Goal: Task Accomplishment & Management: Manage account settings

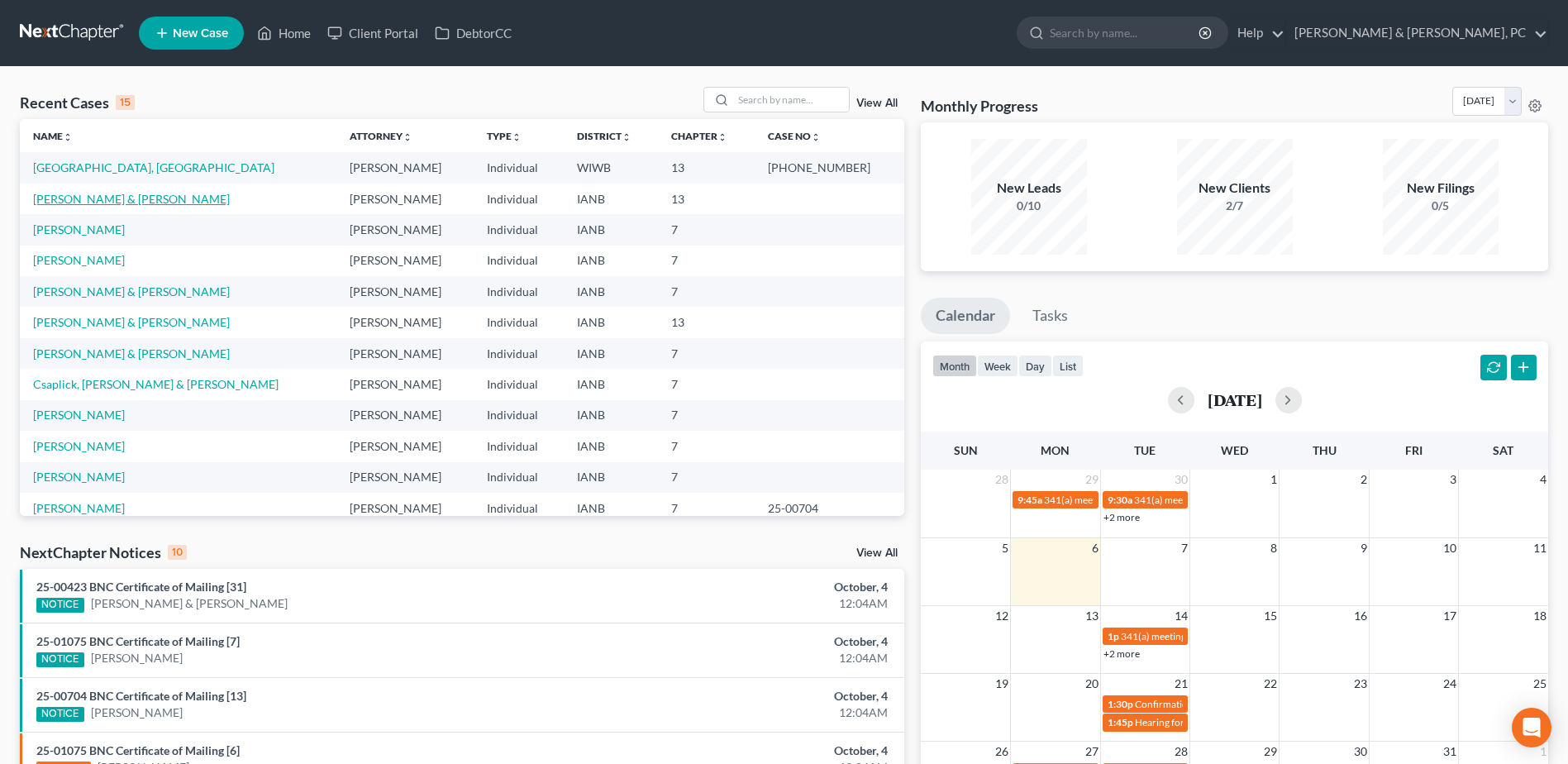
click at [73, 194] on link "[PERSON_NAME] & [PERSON_NAME]" at bounding box center [132, 199] width 197 height 14
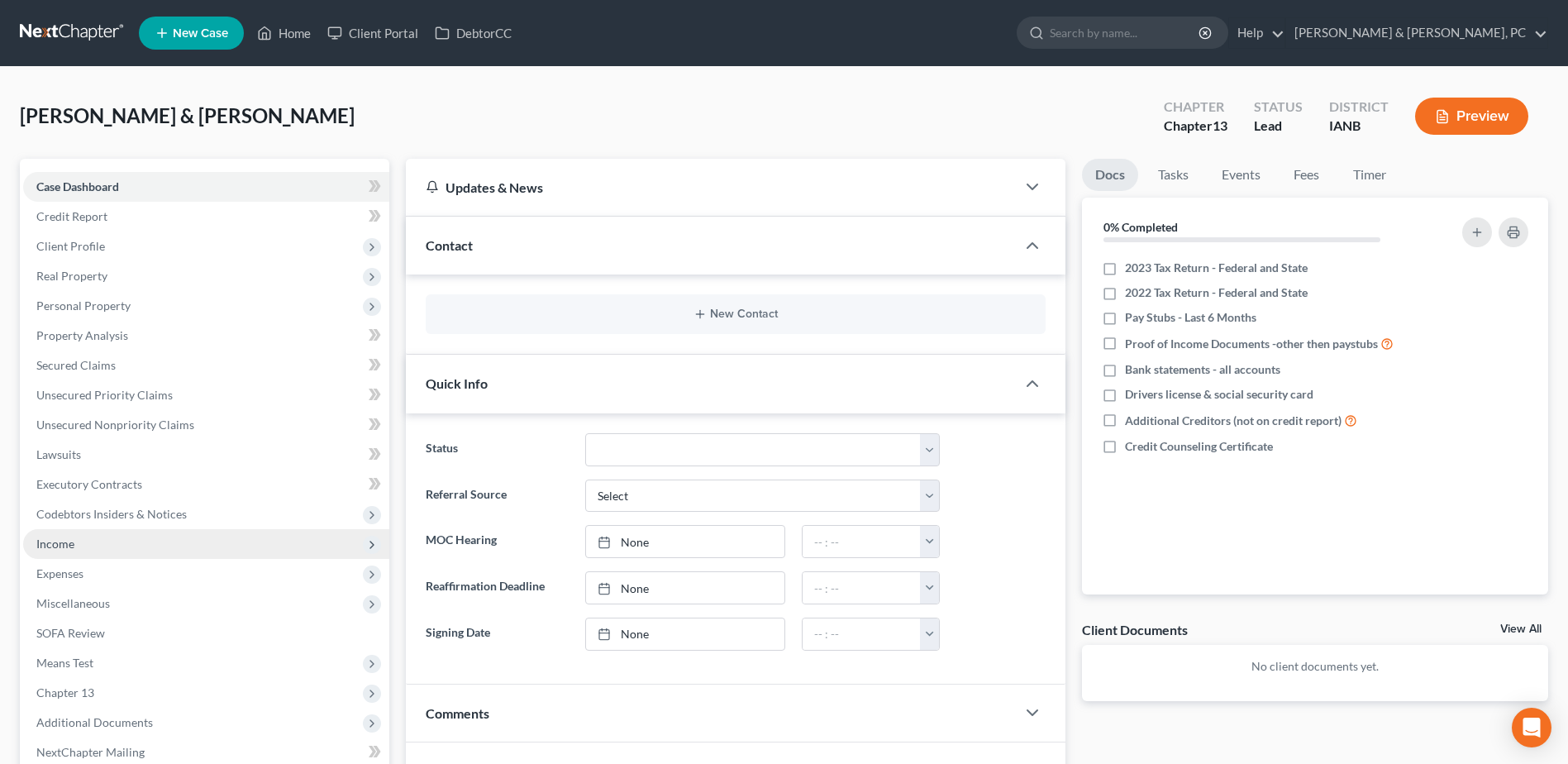
click at [82, 549] on span "Income" at bounding box center [206, 544] width 367 height 30
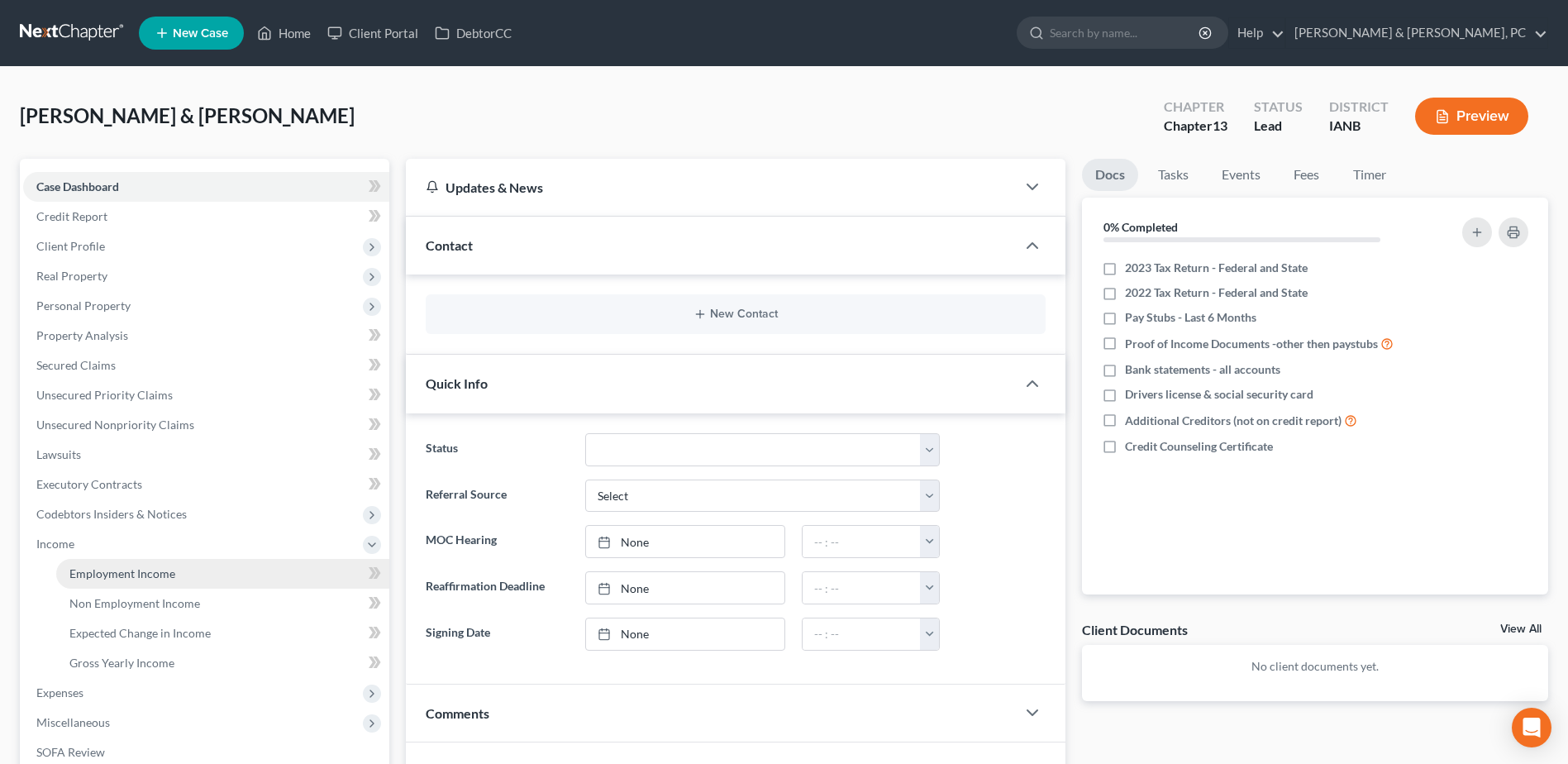
click at [83, 578] on span "Employment Income" at bounding box center [122, 573] width 105 height 14
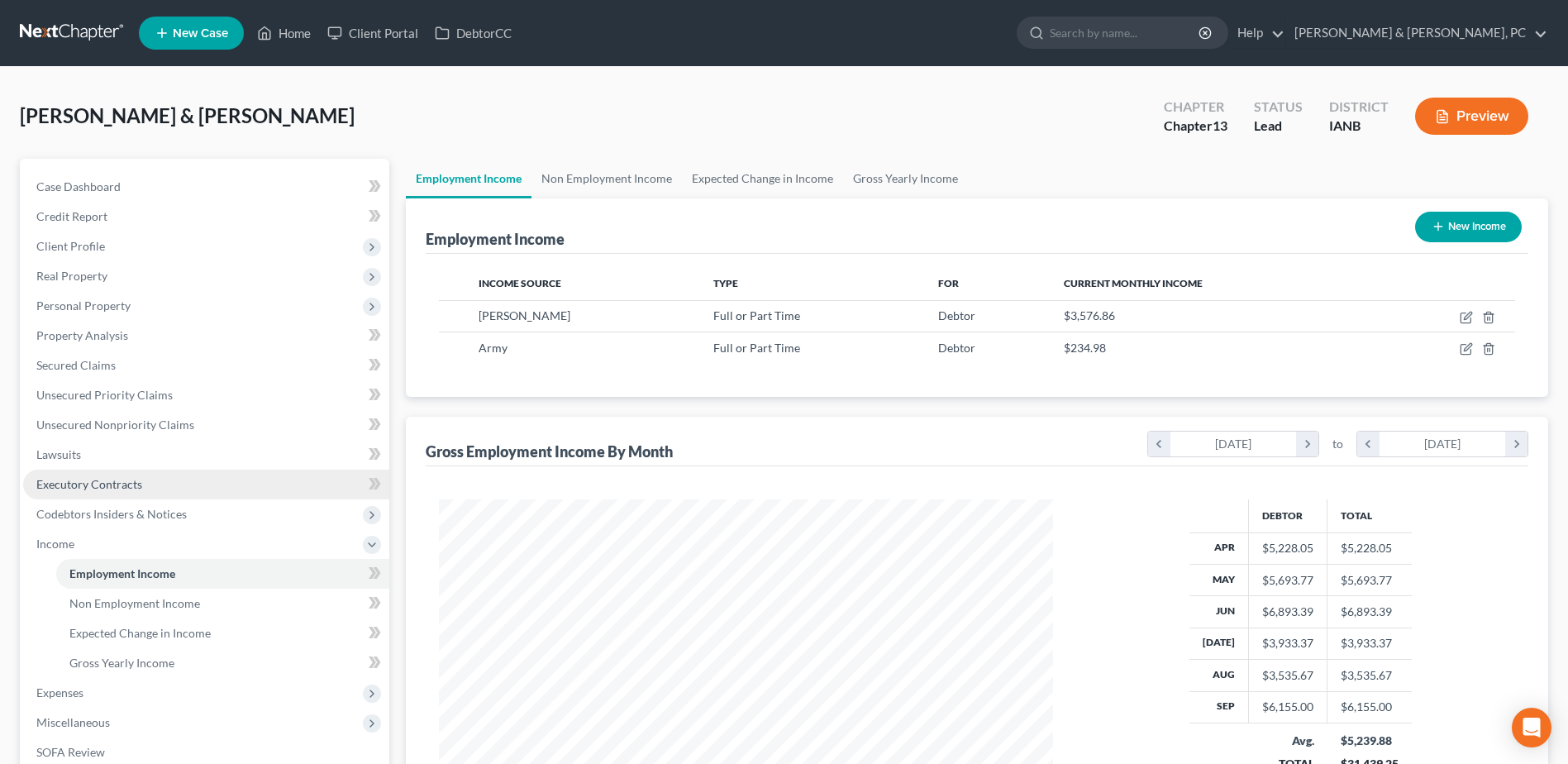
scroll to position [307, 647]
click at [286, 33] on link "Home" at bounding box center [284, 33] width 70 height 30
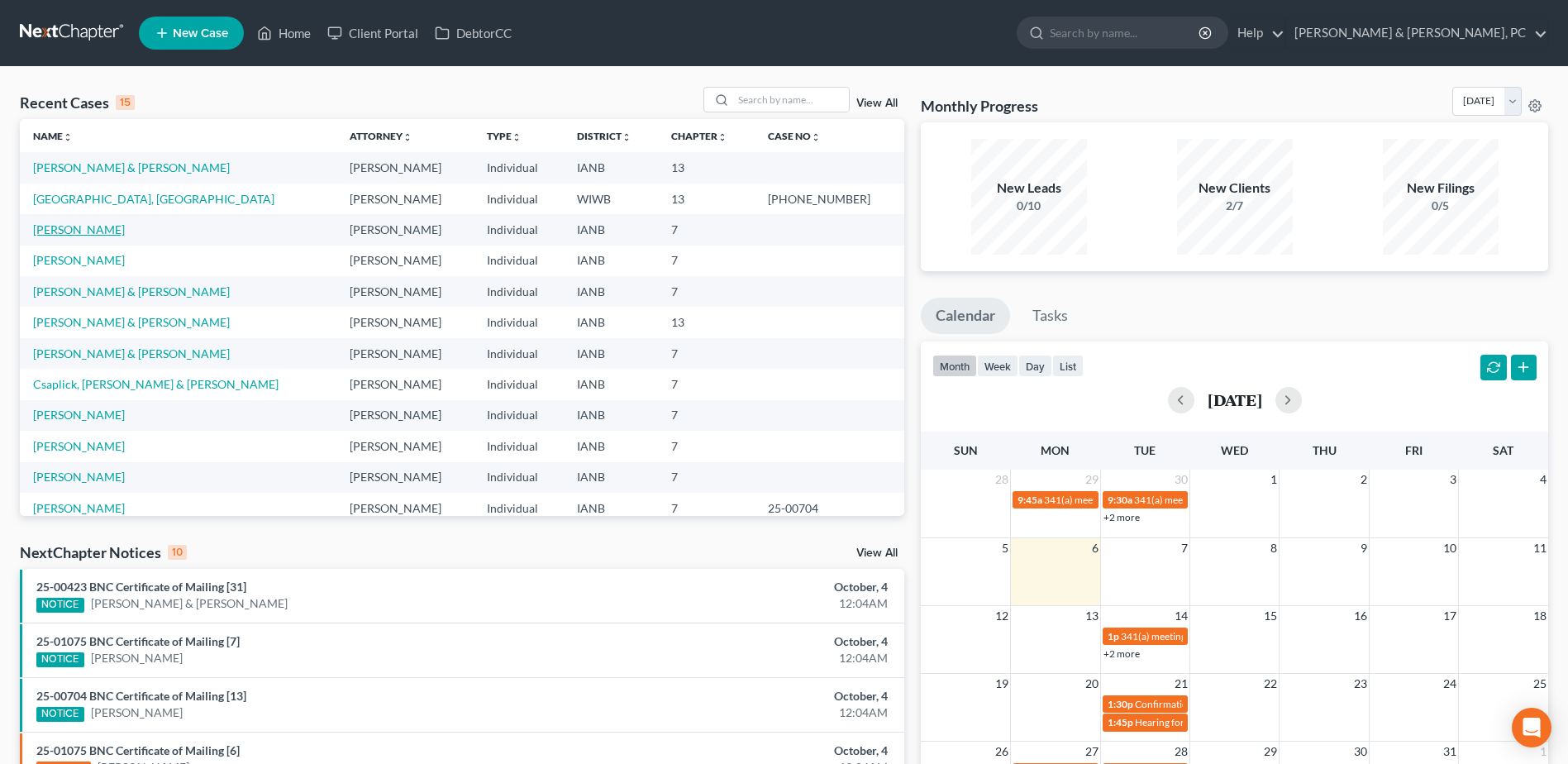
click at [62, 225] on link "[PERSON_NAME]" at bounding box center [79, 229] width 91 height 14
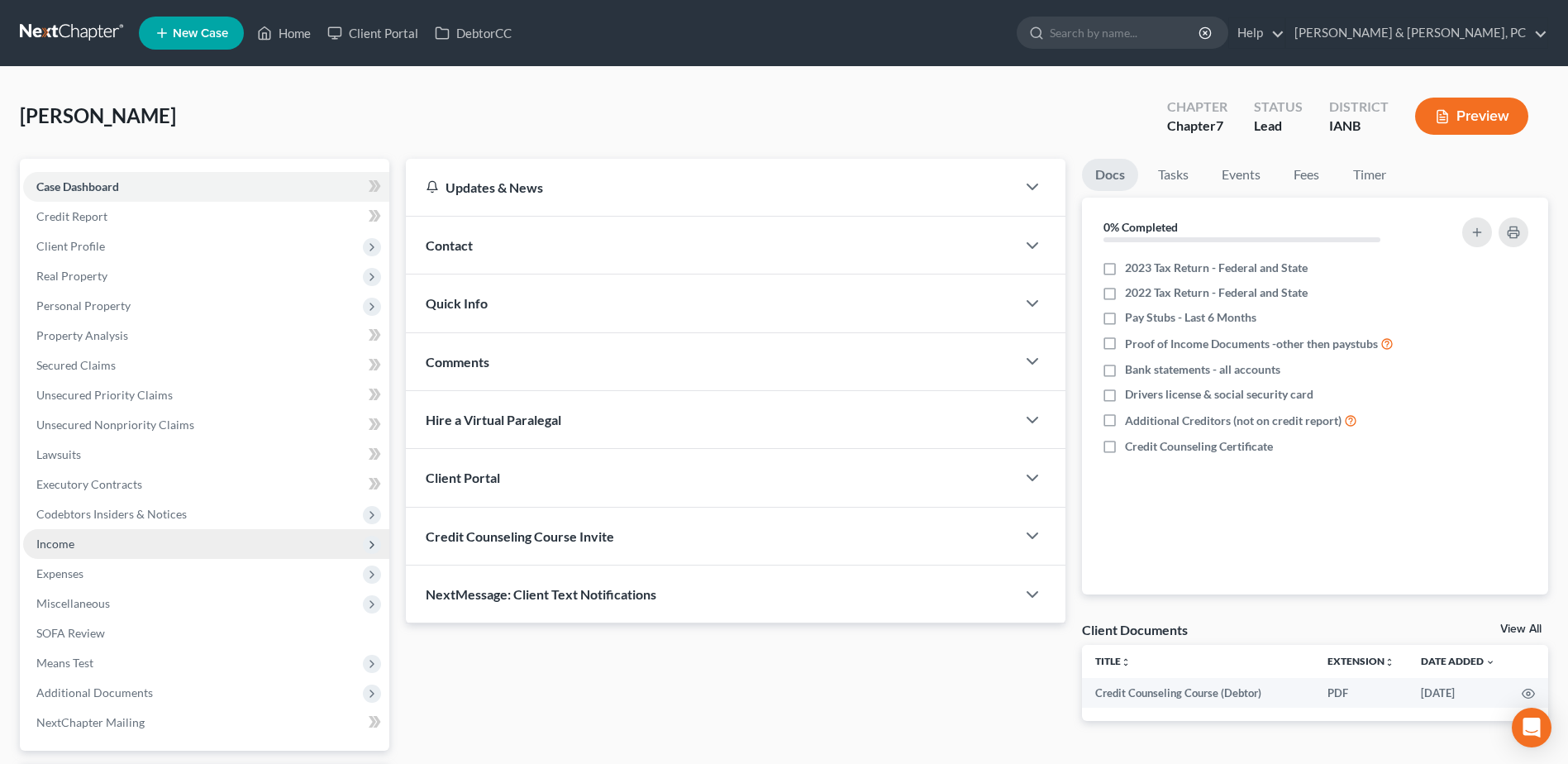
click at [64, 551] on span "Income" at bounding box center [206, 544] width 367 height 30
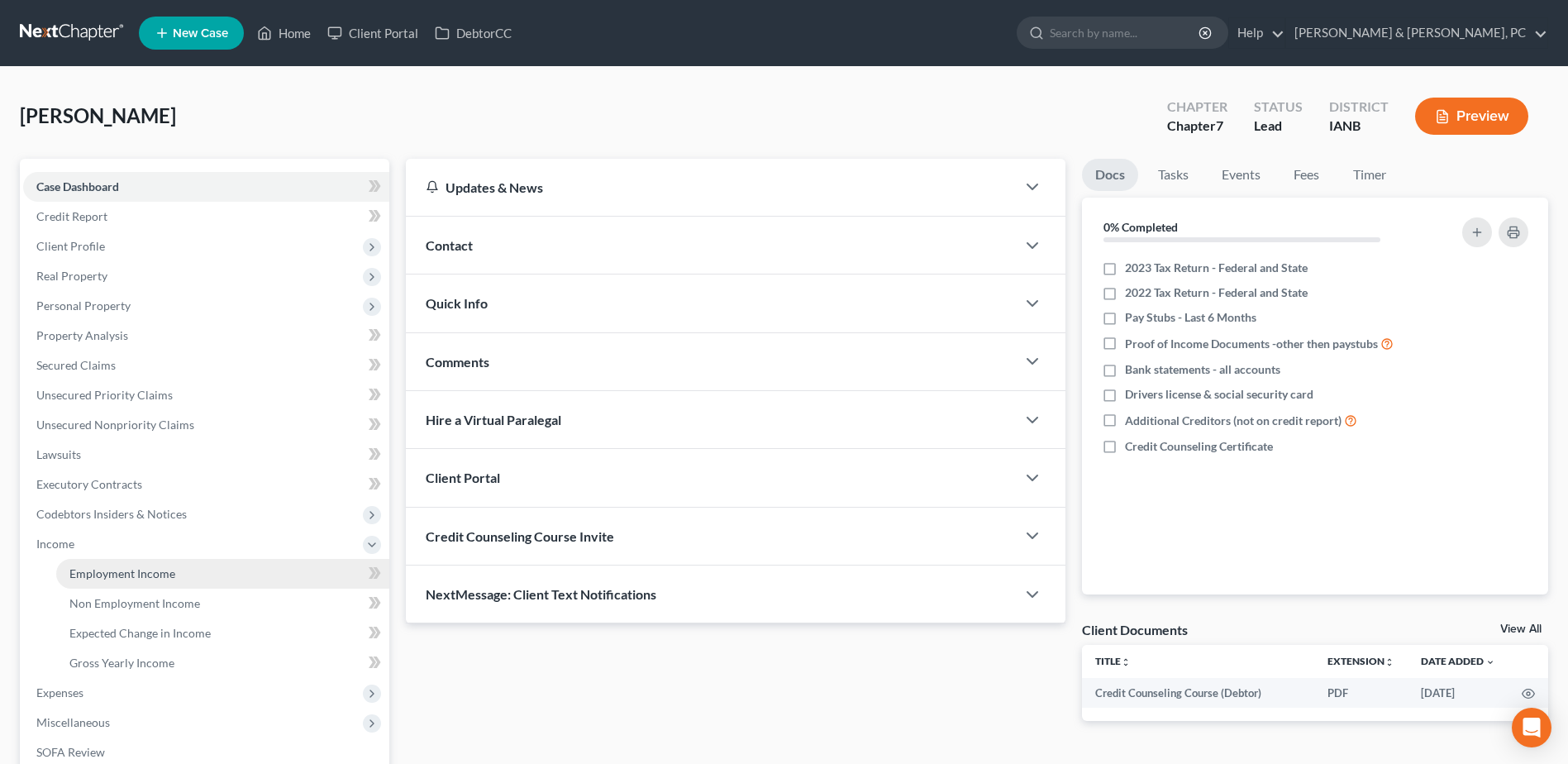
click at [72, 564] on link "Employment Income" at bounding box center [222, 574] width 333 height 30
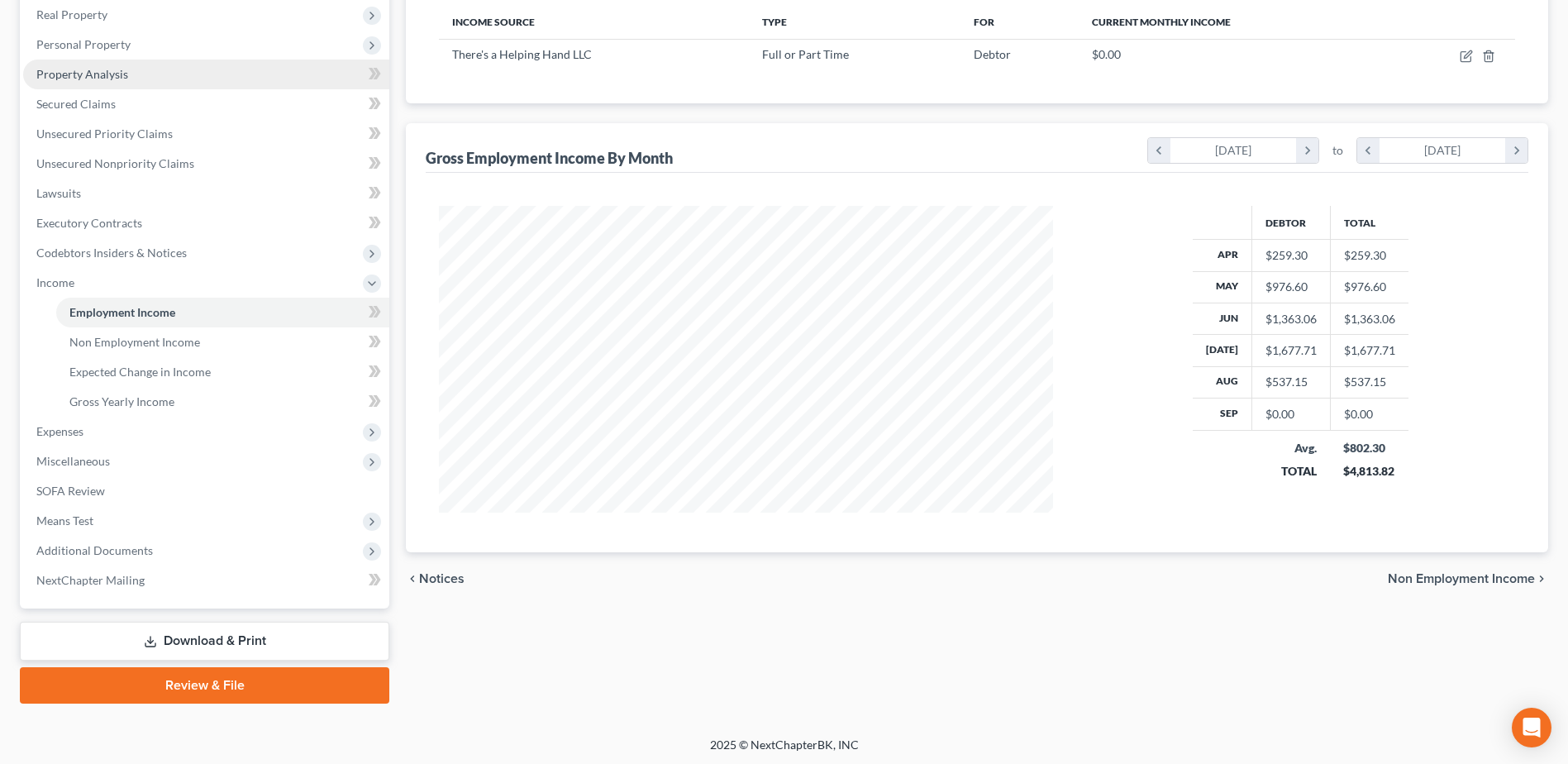
scroll to position [264, 0]
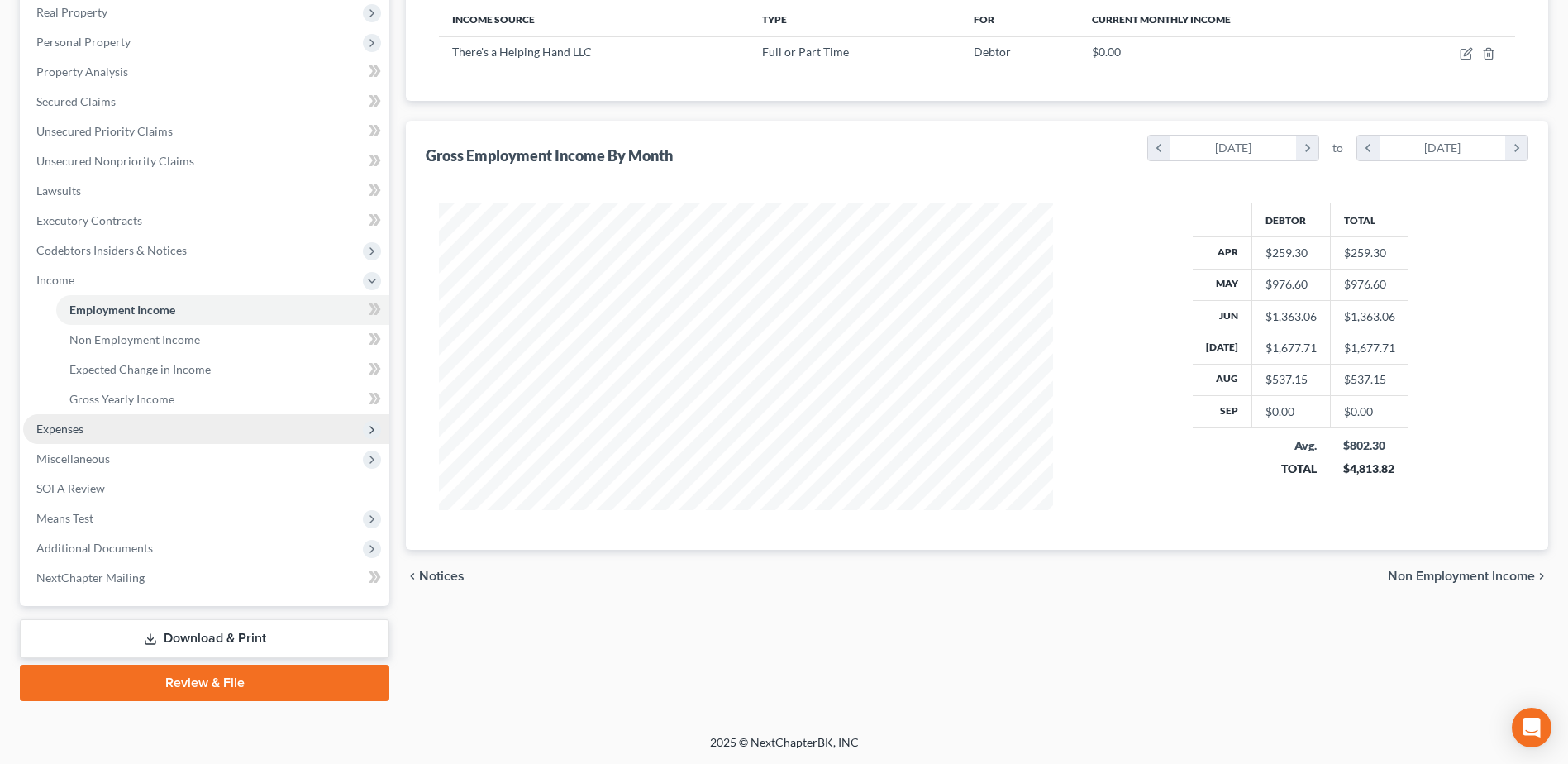
click at [91, 434] on span "Expenses" at bounding box center [206, 429] width 367 height 30
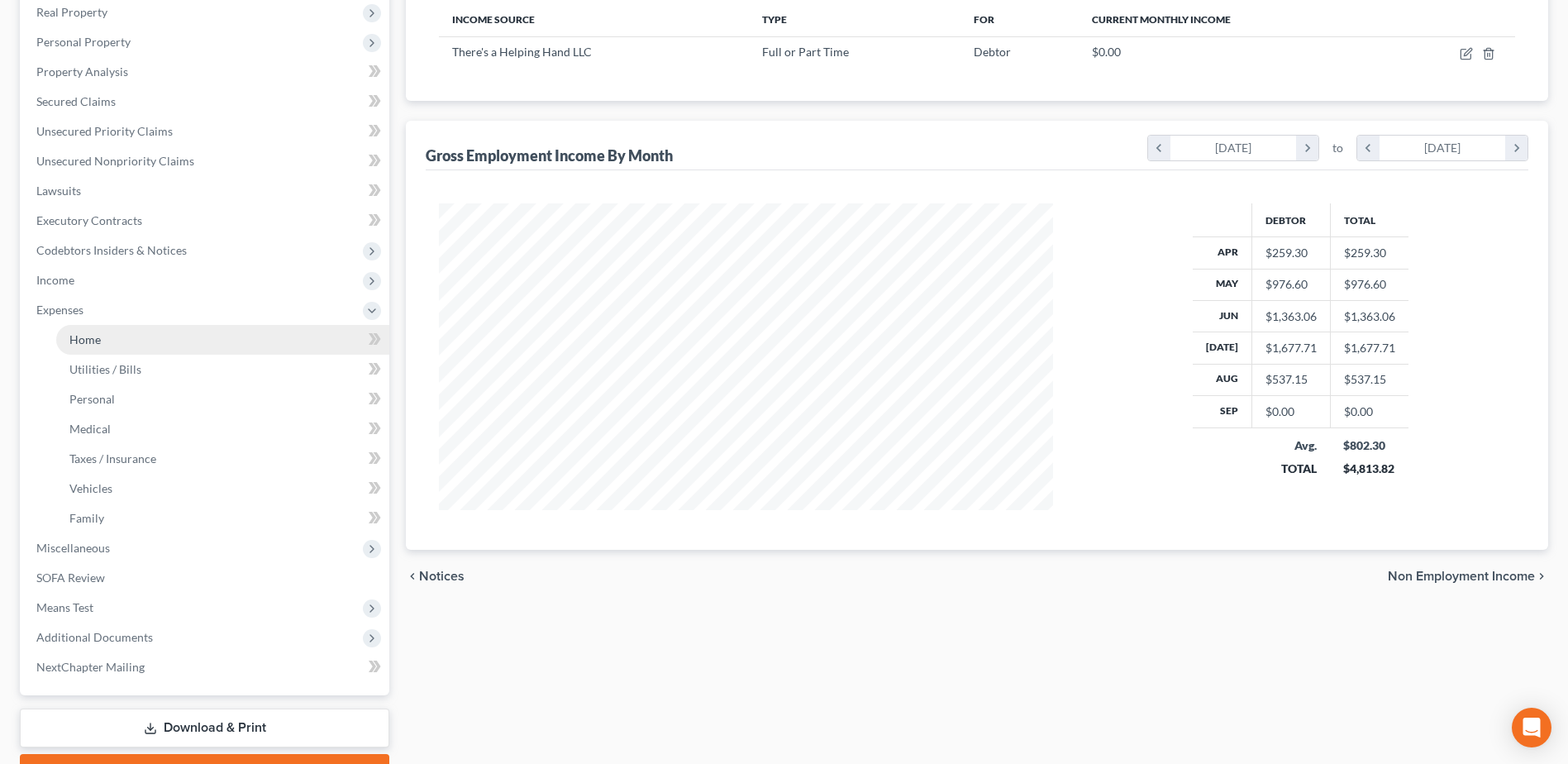
click at [112, 350] on link "Home" at bounding box center [222, 340] width 333 height 30
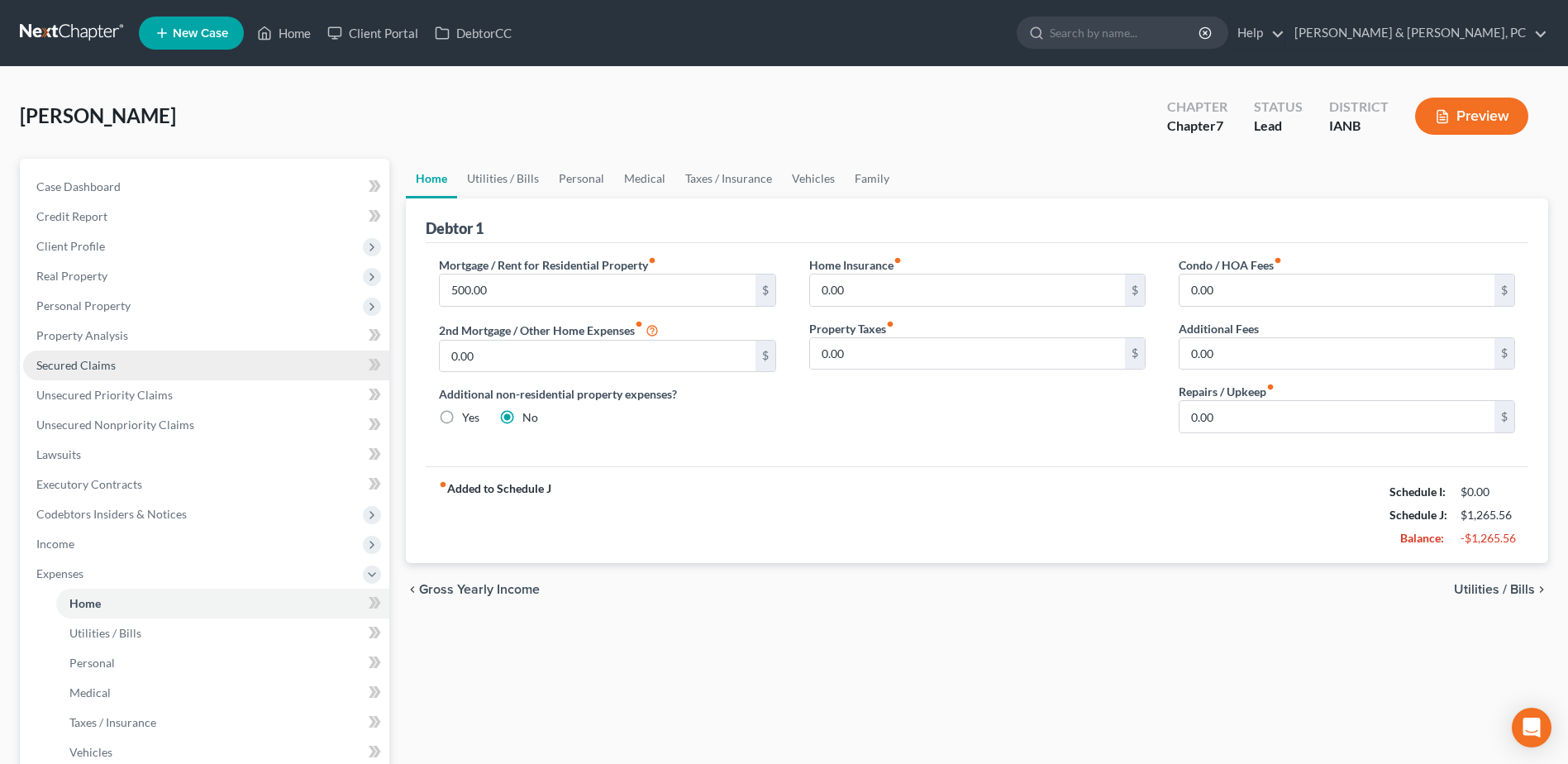
click at [98, 369] on span "Secured Claims" at bounding box center [76, 365] width 79 height 14
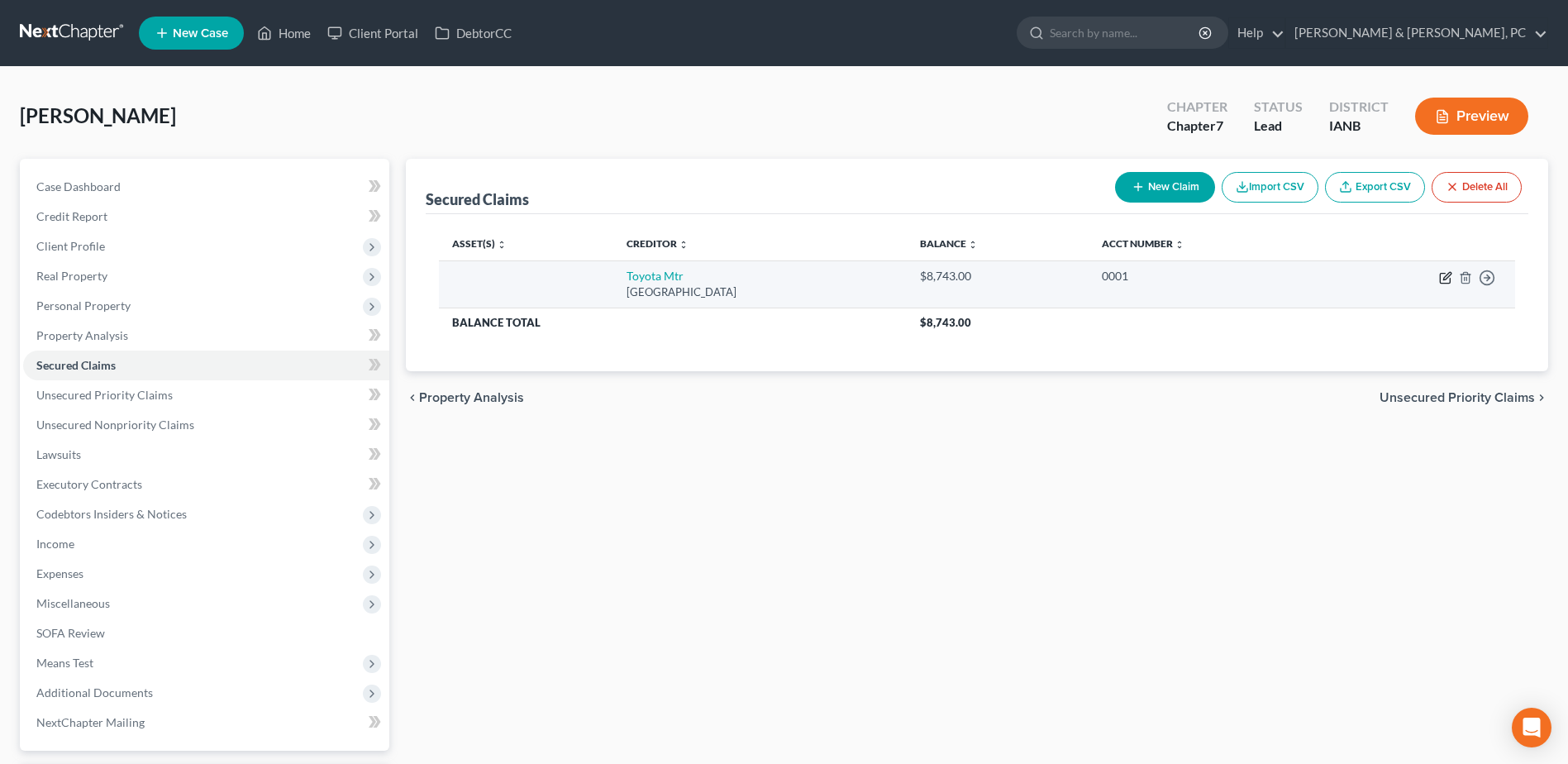
click at [1444, 272] on icon "button" at bounding box center [1446, 278] width 13 height 13
select select "10"
select select "0"
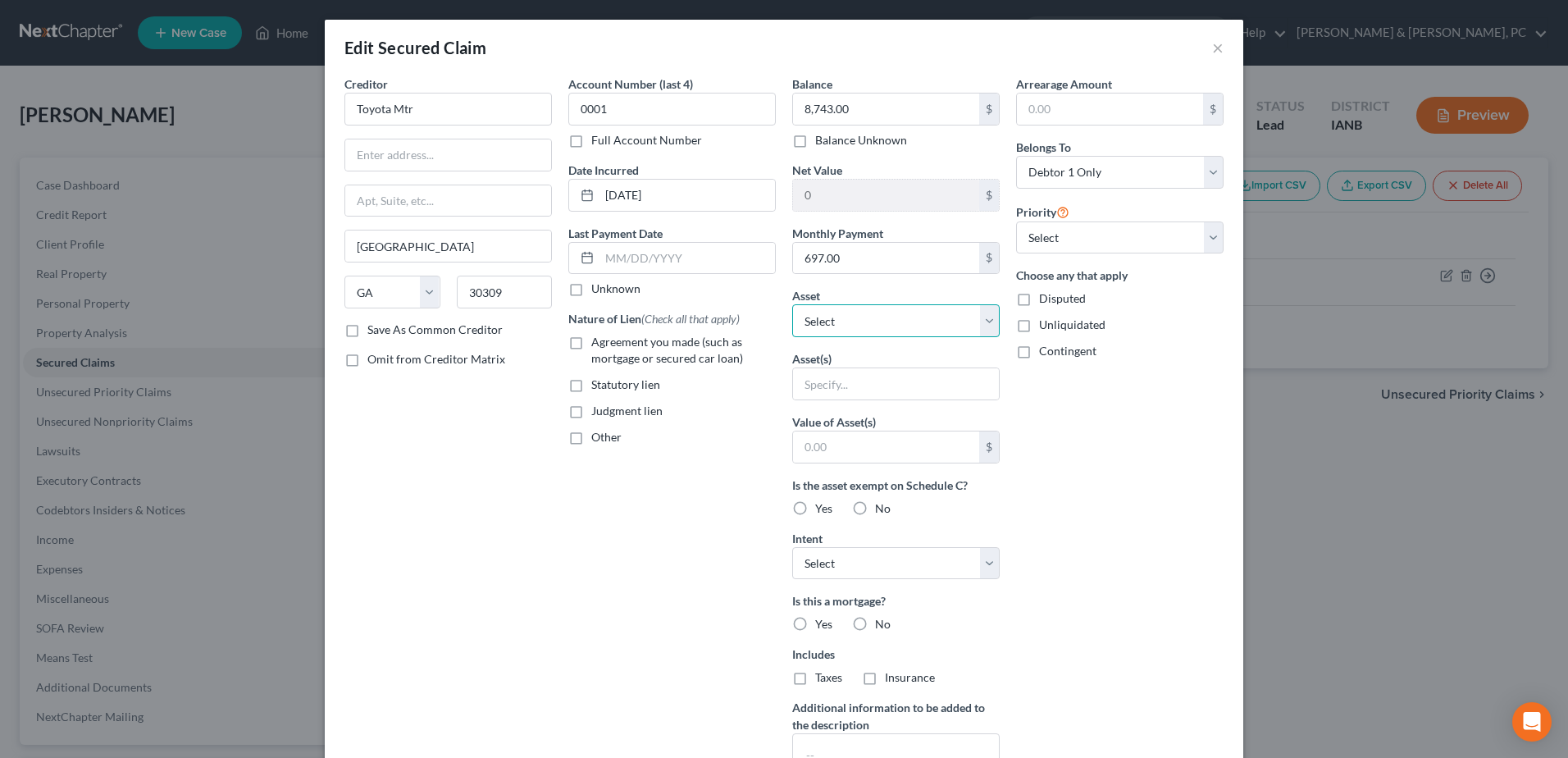
click at [852, 319] on select "Select Other Multiple Assets Venmo (Checking Account) - $0.0 Chime - 6634 (Chec…" at bounding box center [896, 321] width 208 height 33
click at [1212, 45] on button "×" at bounding box center [1217, 47] width 11 height 20
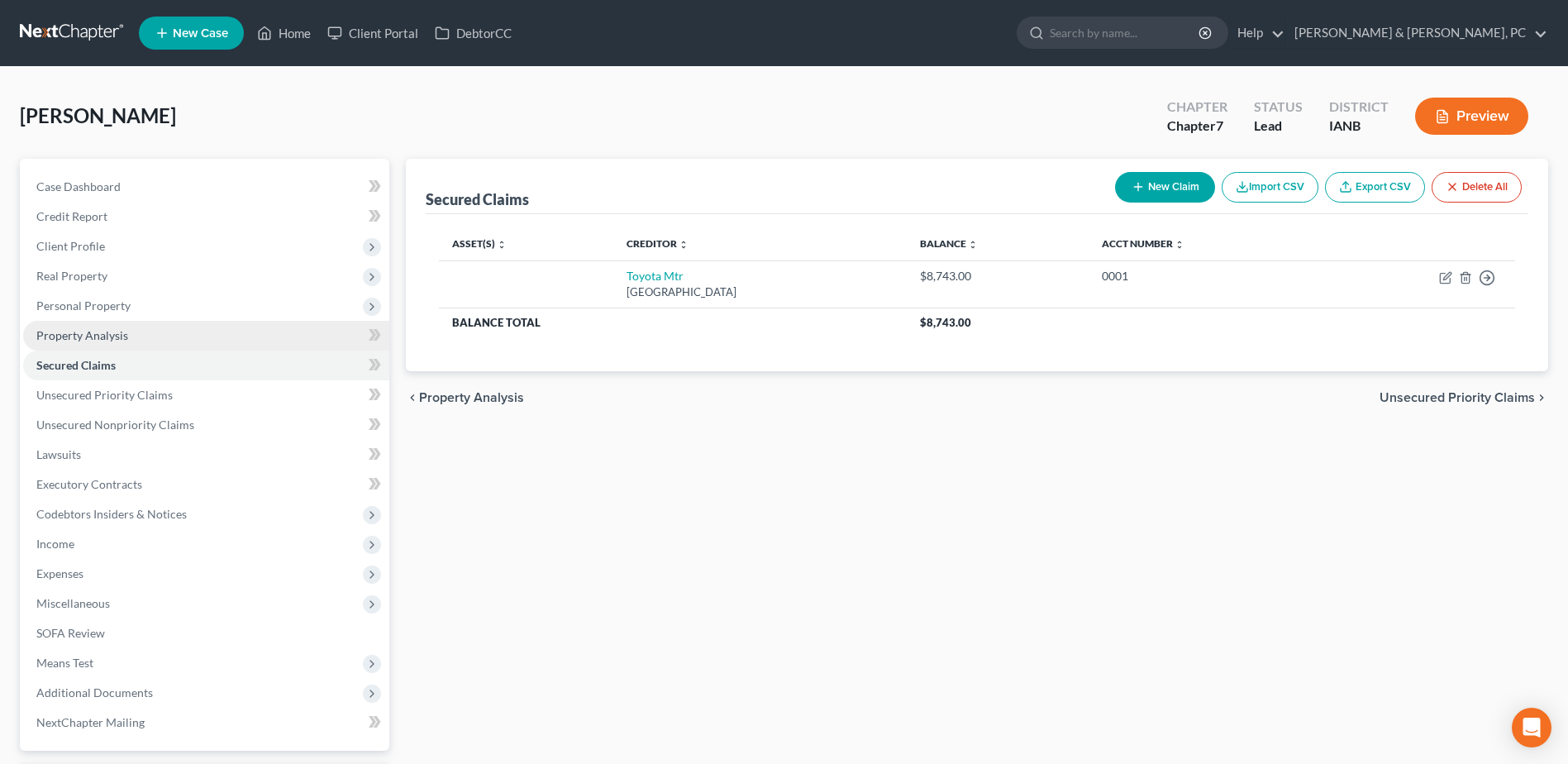
click at [120, 345] on link "Property Analysis" at bounding box center [206, 336] width 367 height 30
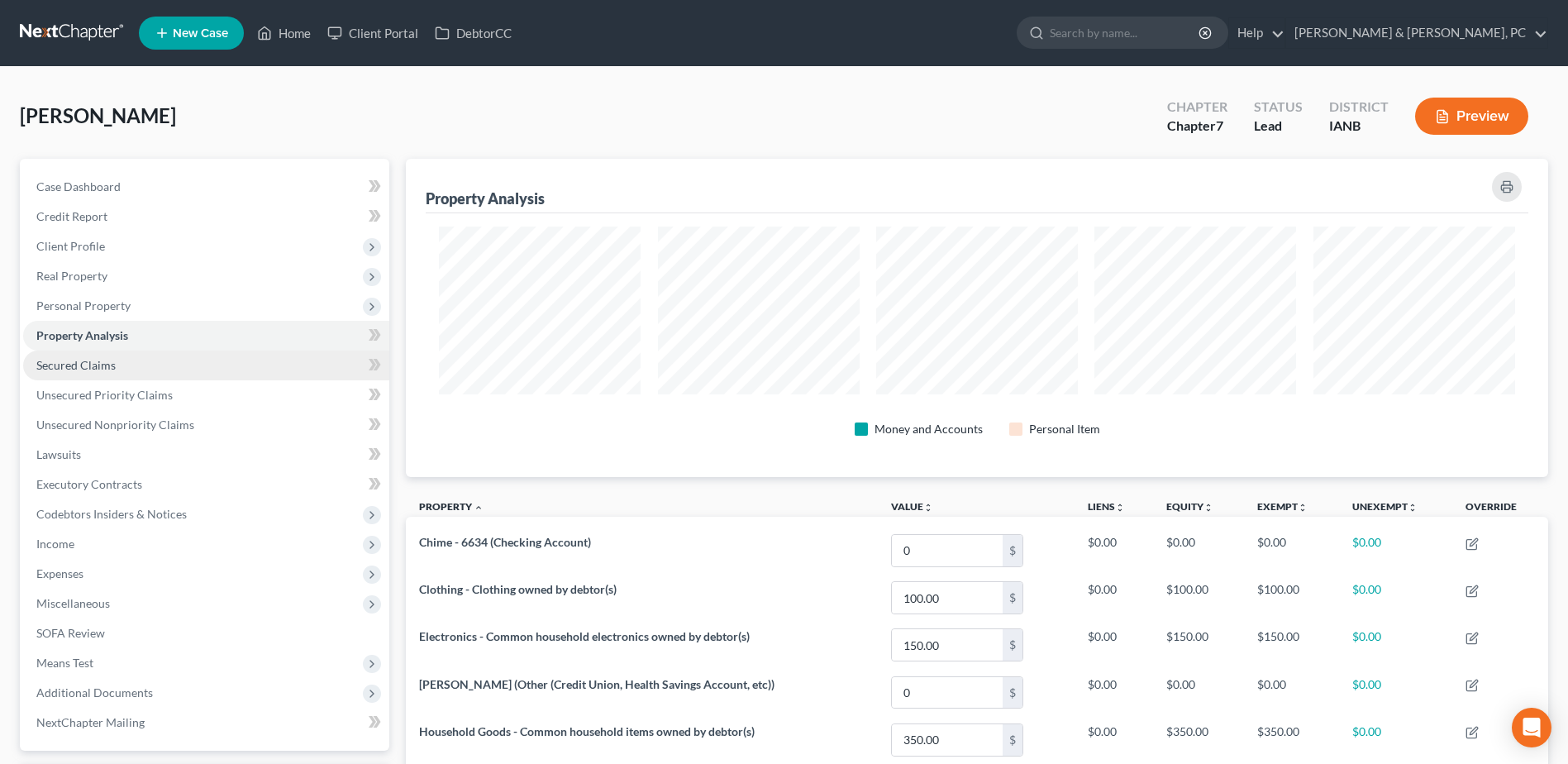
click at [98, 370] on span "Secured Claims" at bounding box center [76, 365] width 79 height 14
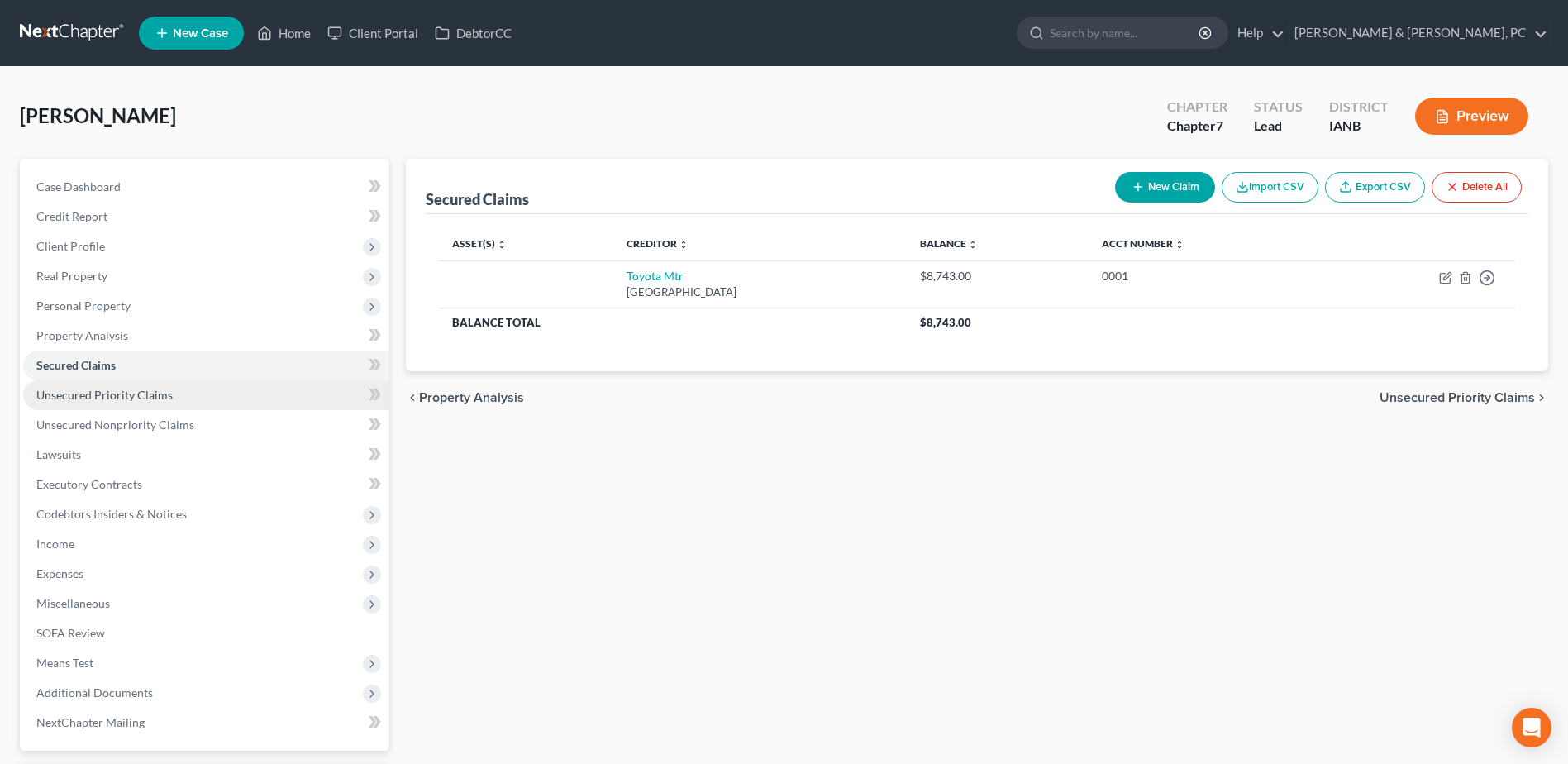
click at [189, 400] on link "Unsecured Priority Claims" at bounding box center [206, 396] width 367 height 30
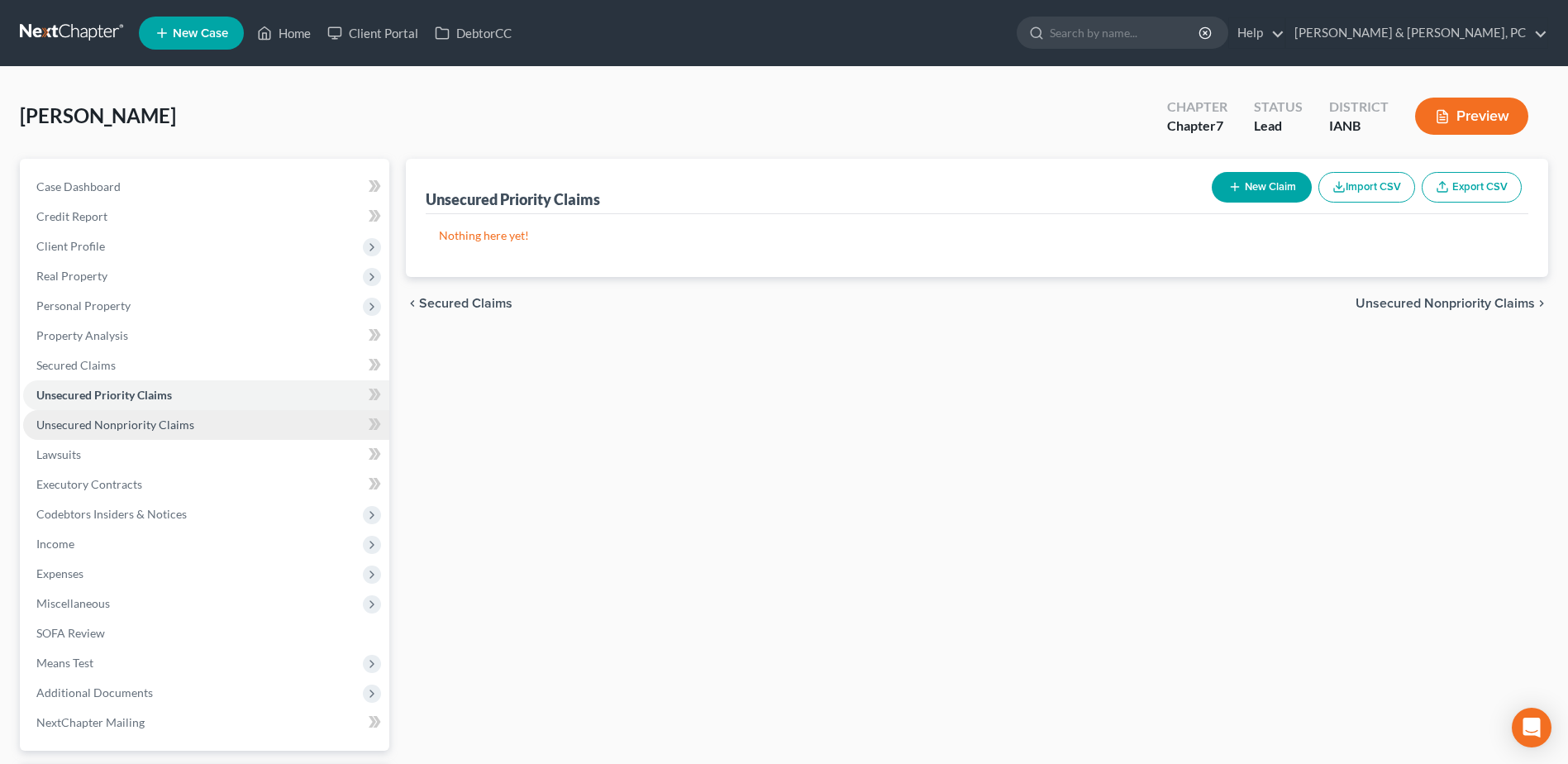
click at [178, 428] on span "Unsecured Nonpriority Claims" at bounding box center [115, 425] width 158 height 14
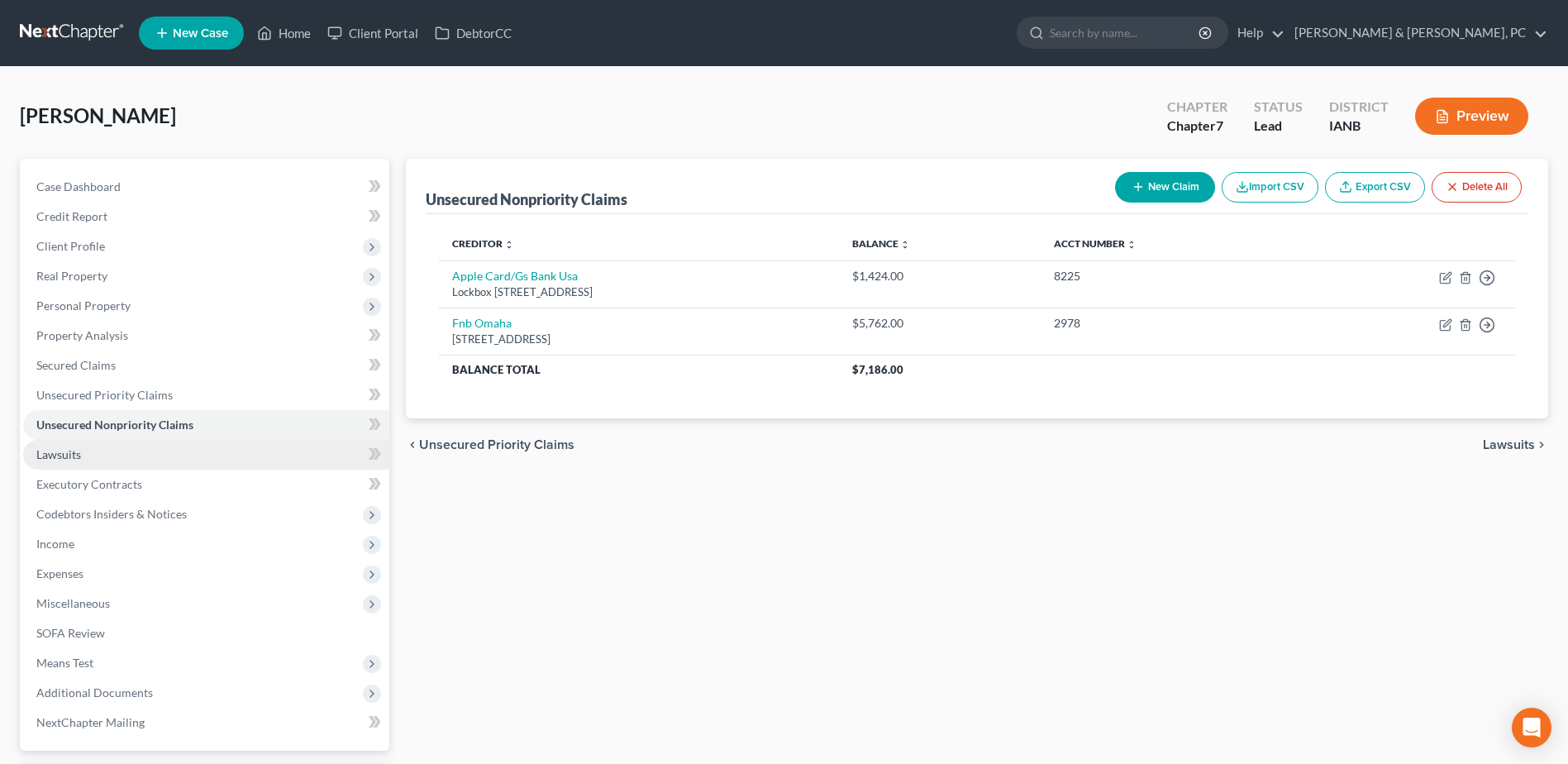
click at [64, 451] on span "Lawsuits" at bounding box center [58, 455] width 45 height 14
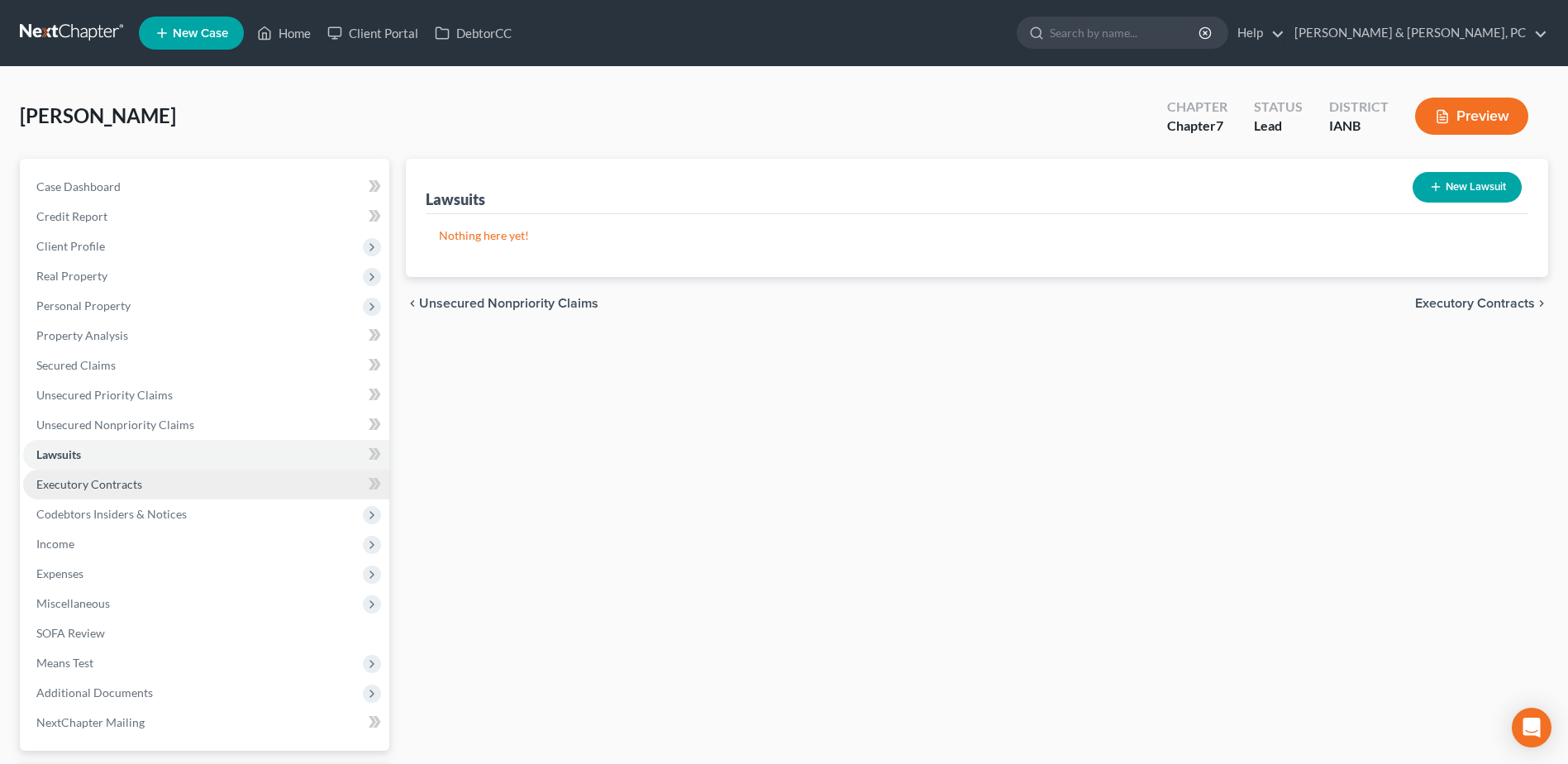
click at [76, 481] on span "Executory Contracts" at bounding box center [89, 484] width 105 height 14
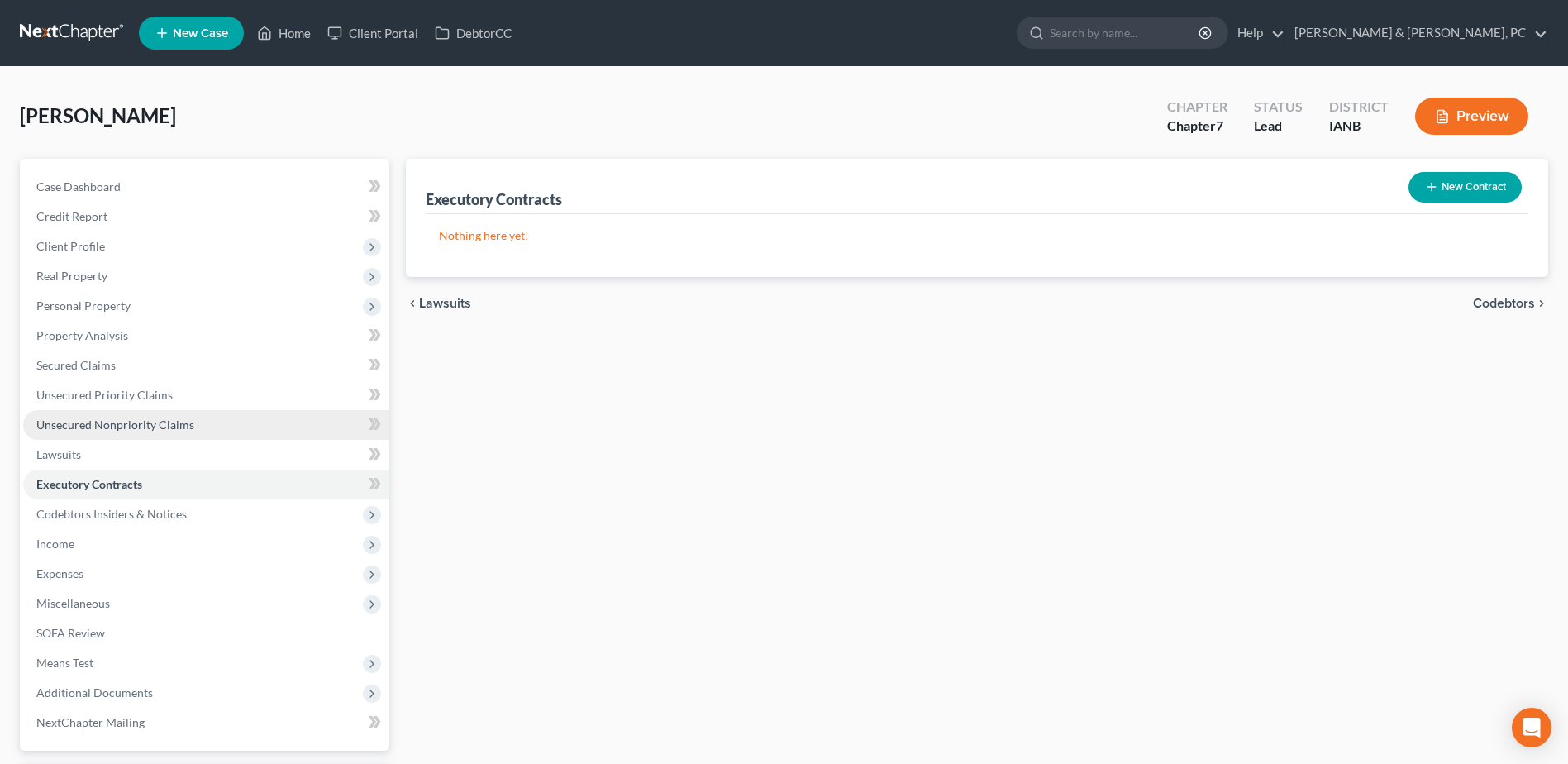
click at [74, 434] on link "Unsecured Nonpriority Claims" at bounding box center [206, 426] width 367 height 30
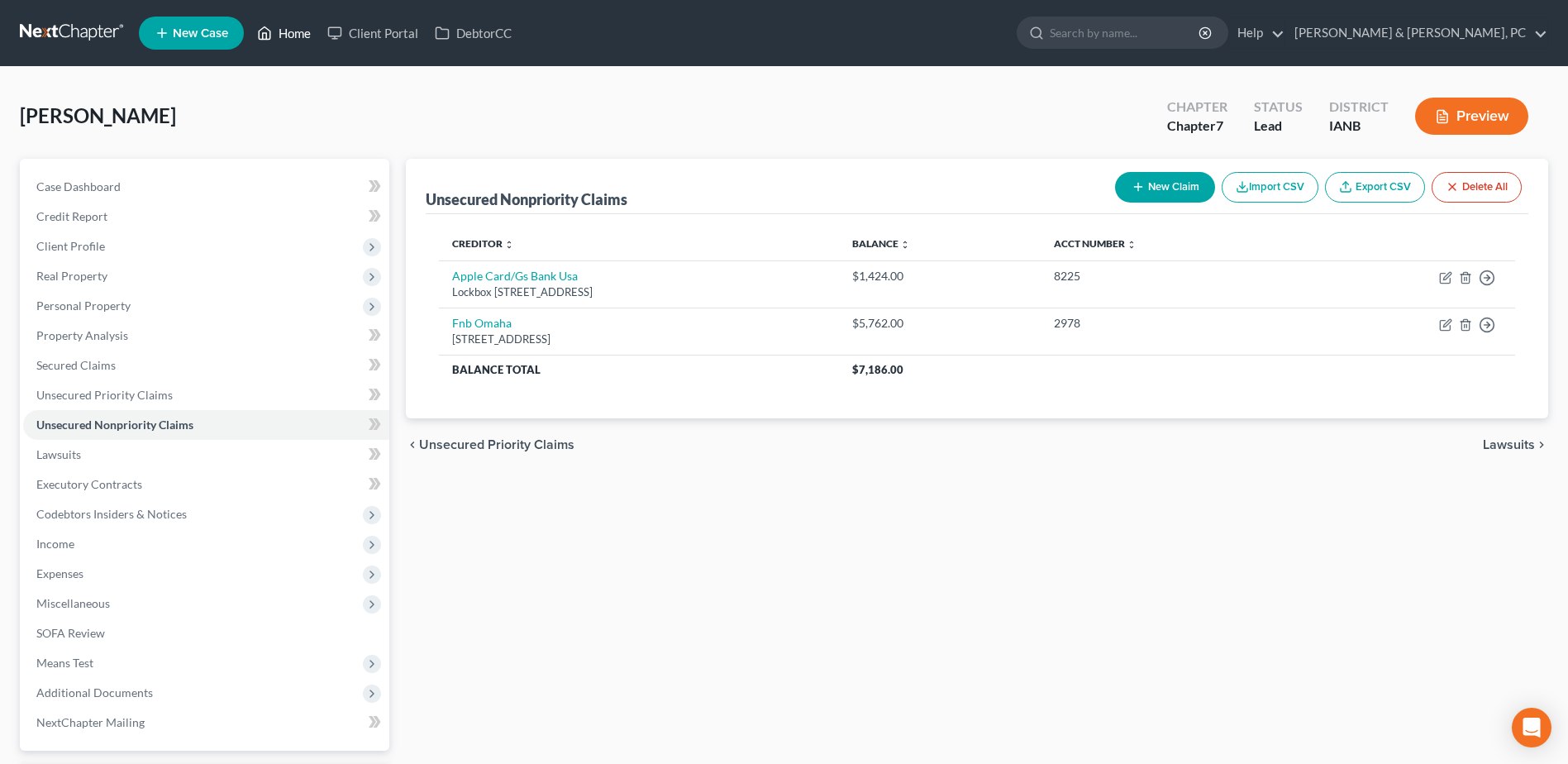
click at [307, 31] on link "Home" at bounding box center [284, 33] width 70 height 30
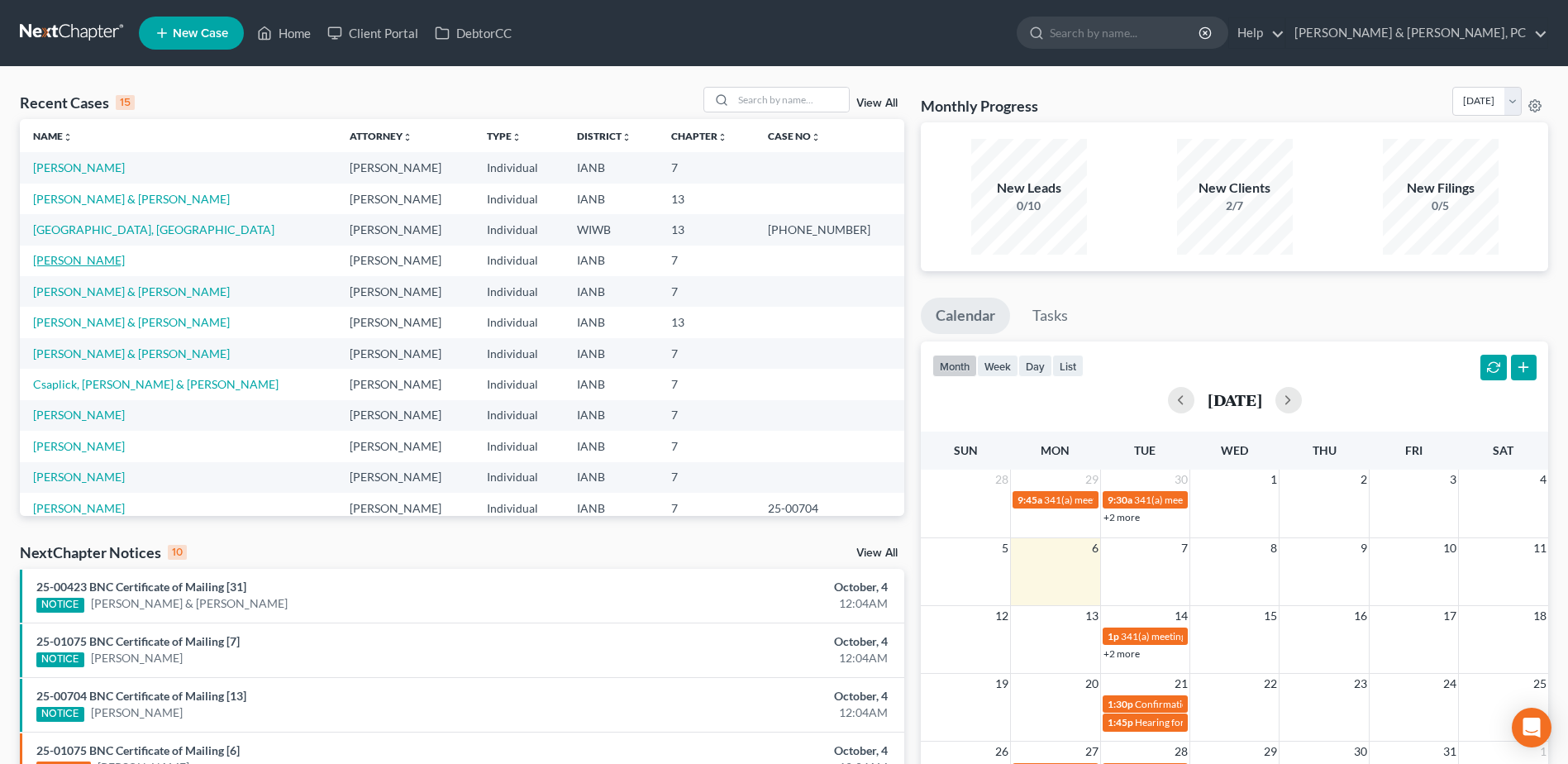
click at [89, 258] on link "[PERSON_NAME]" at bounding box center [79, 260] width 91 height 14
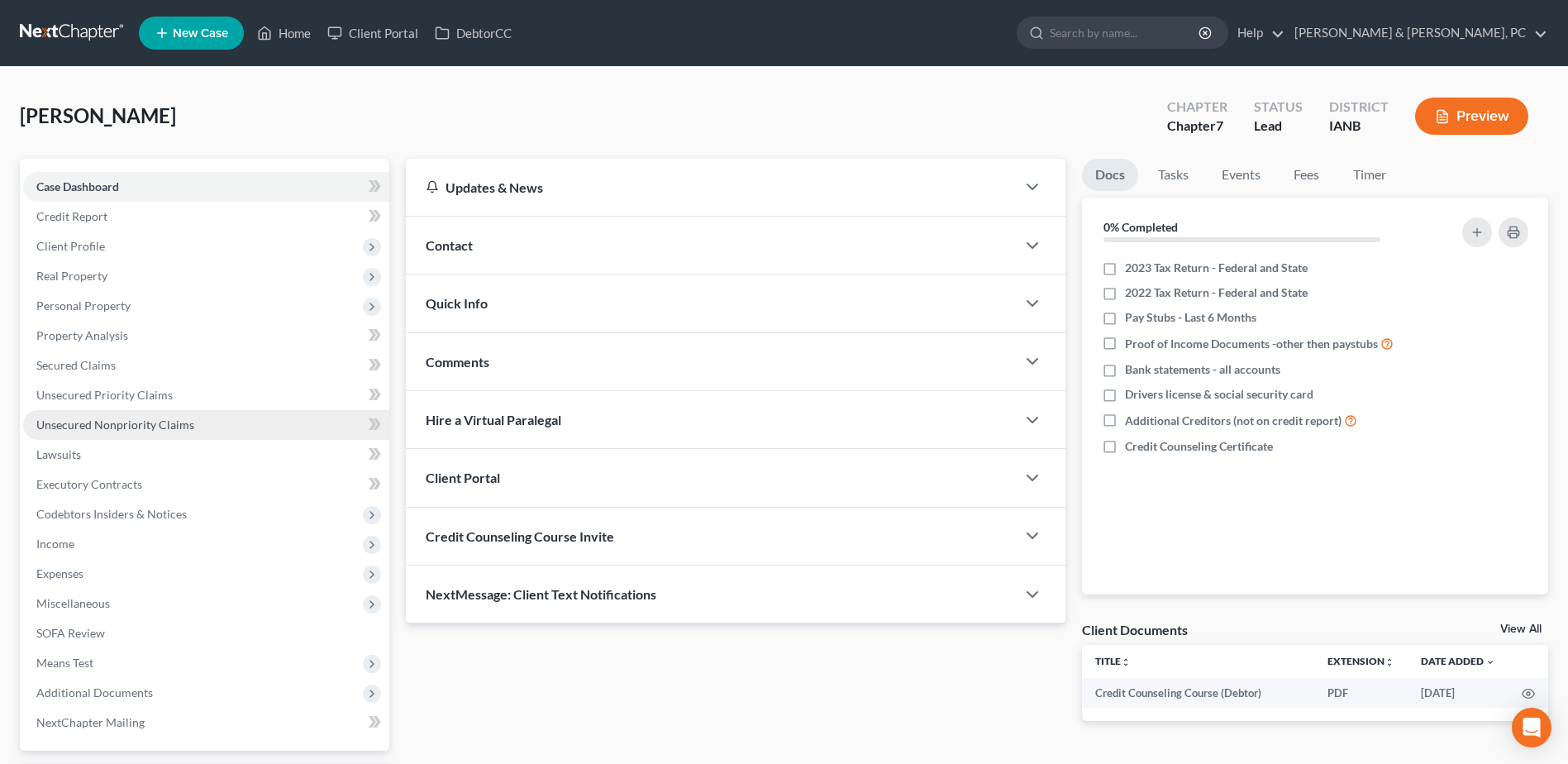
click at [65, 414] on link "Unsecured Nonpriority Claims" at bounding box center [206, 426] width 367 height 30
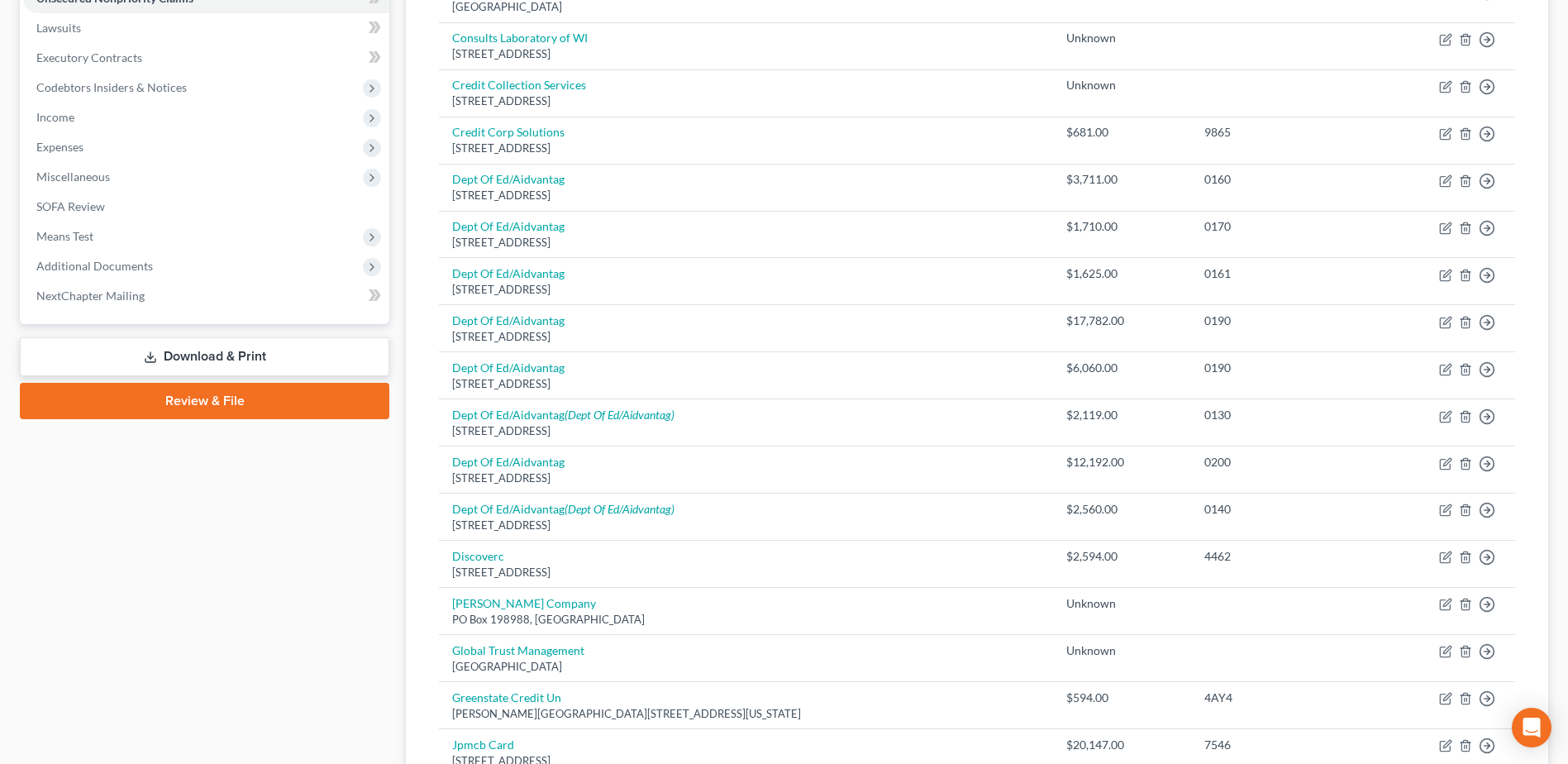
scroll to position [168, 0]
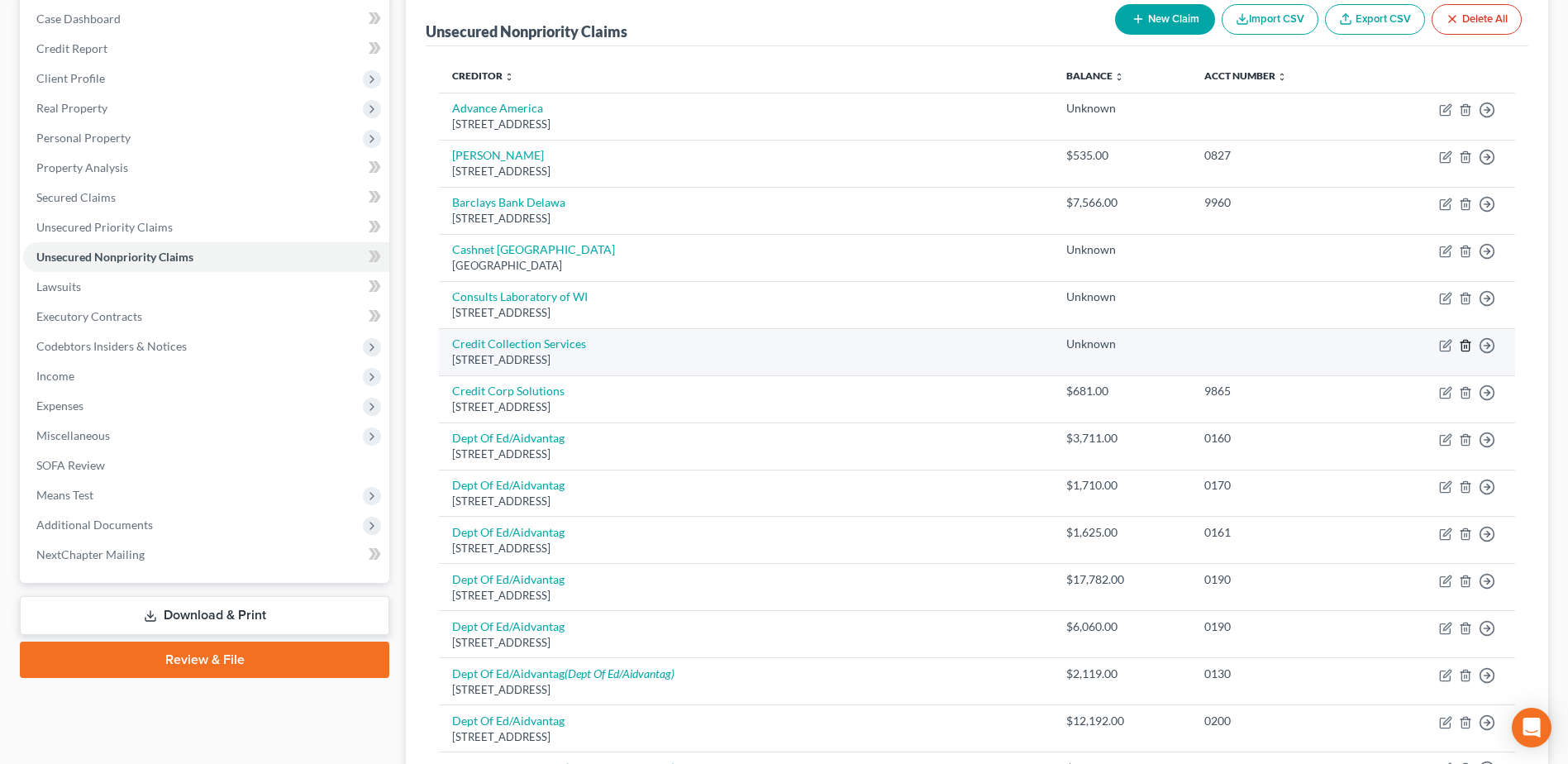
click at [1459, 342] on icon "button" at bounding box center [1465, 346] width 13 height 13
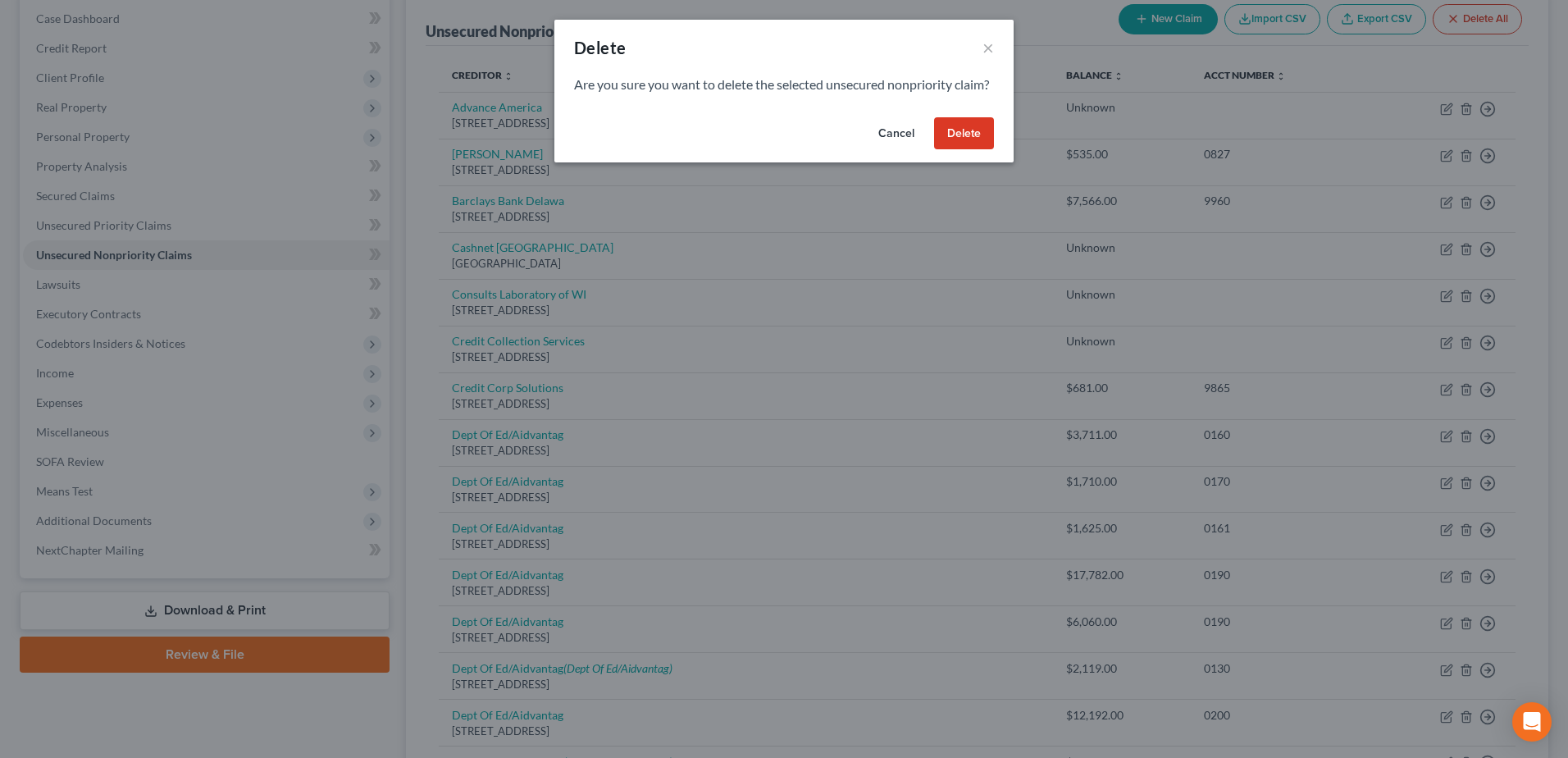
click at [990, 150] on button "Delete" at bounding box center [964, 134] width 60 height 33
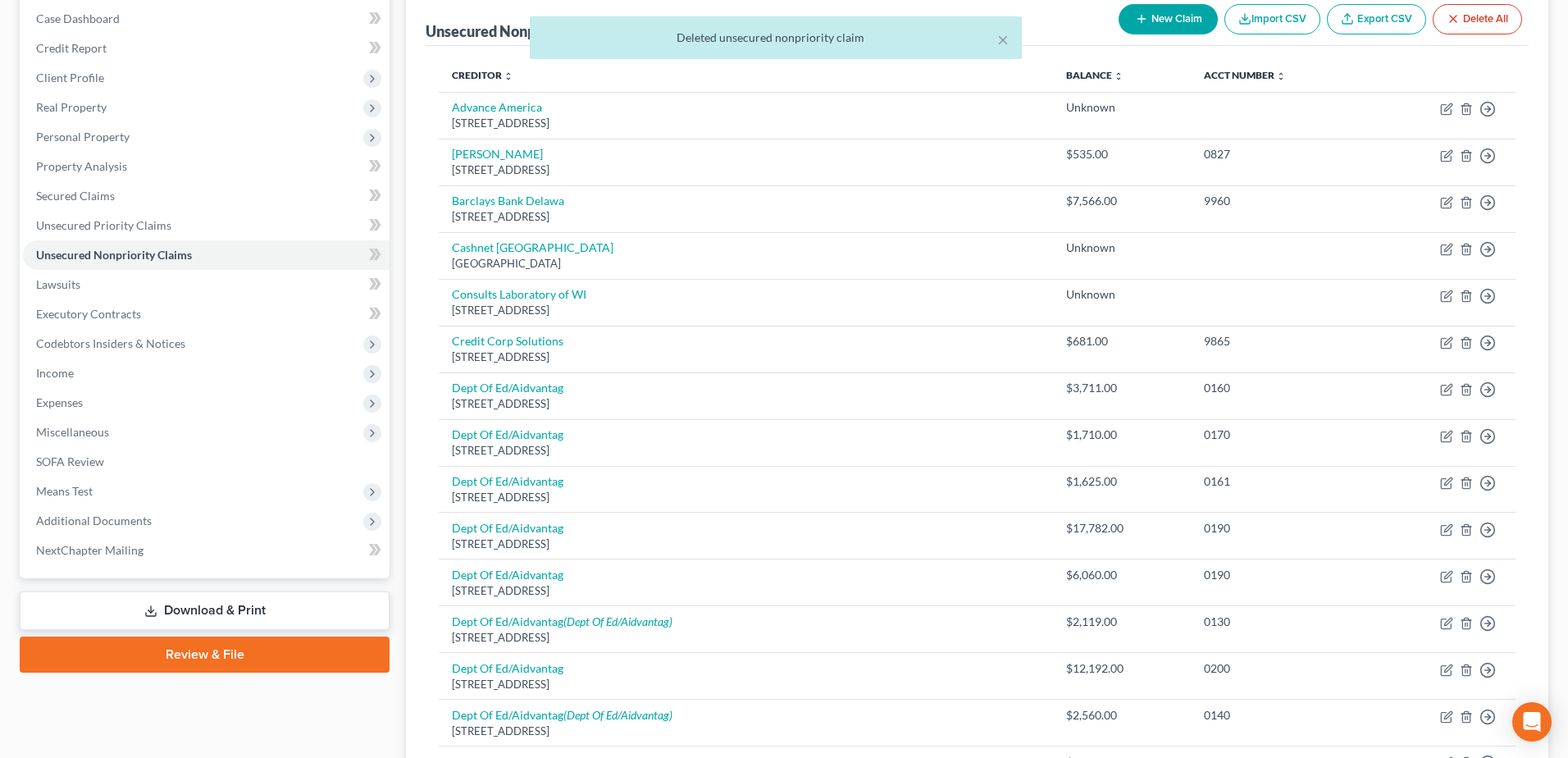
click at [974, 147] on div at bounding box center [784, 379] width 1568 height 758
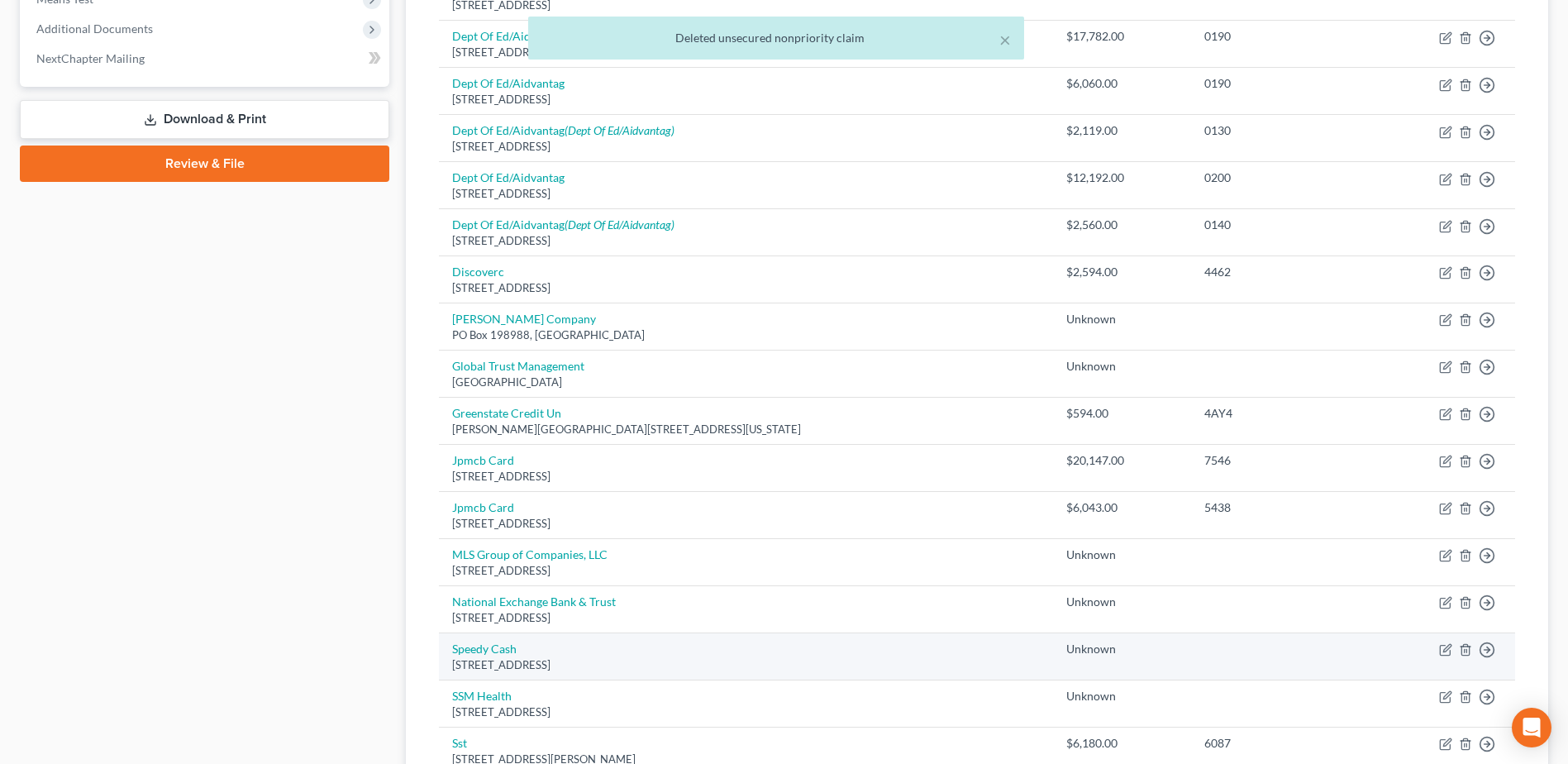
scroll to position [746, 0]
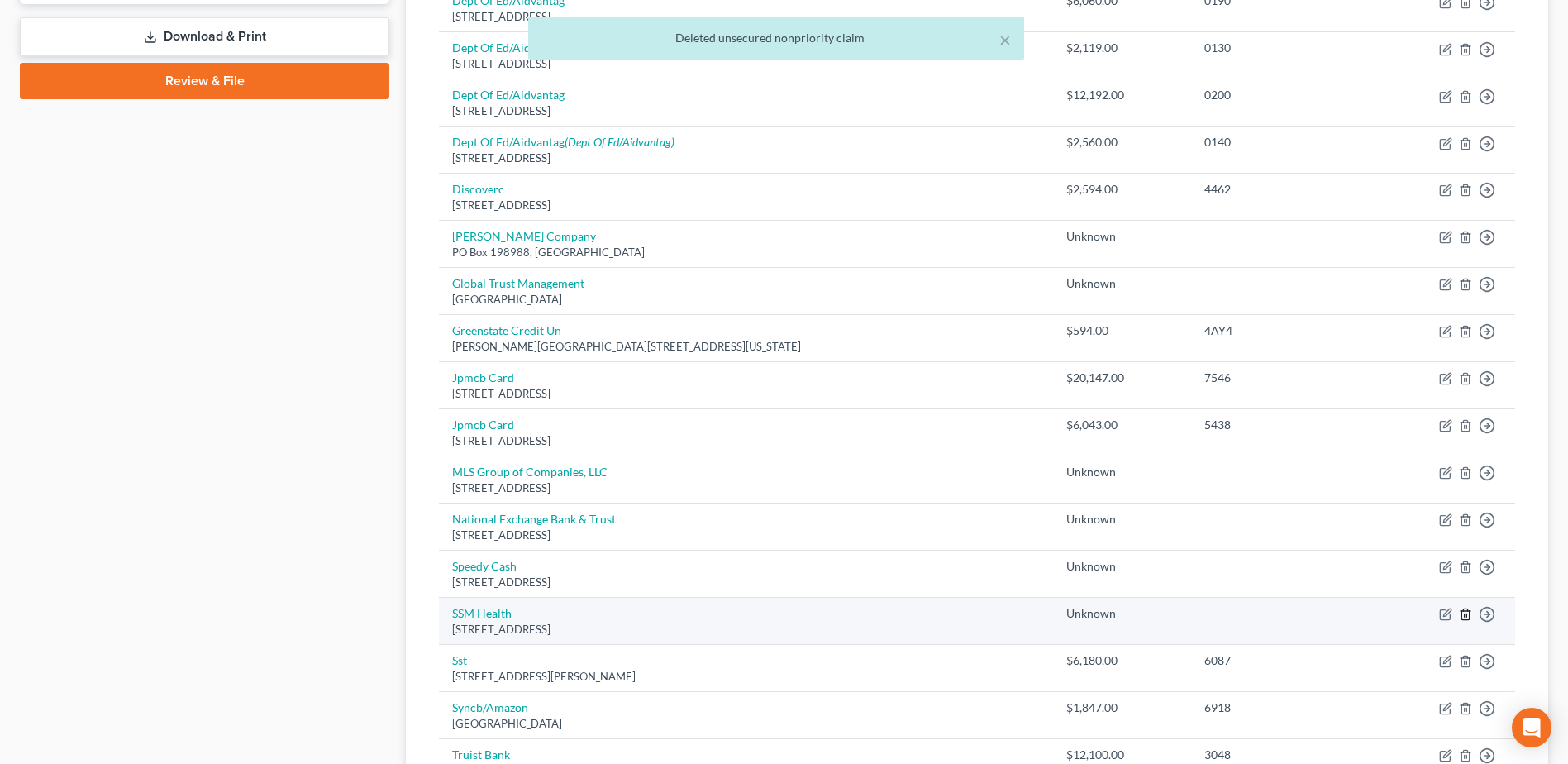
click at [1463, 615] on icon "button" at bounding box center [1465, 614] width 13 height 13
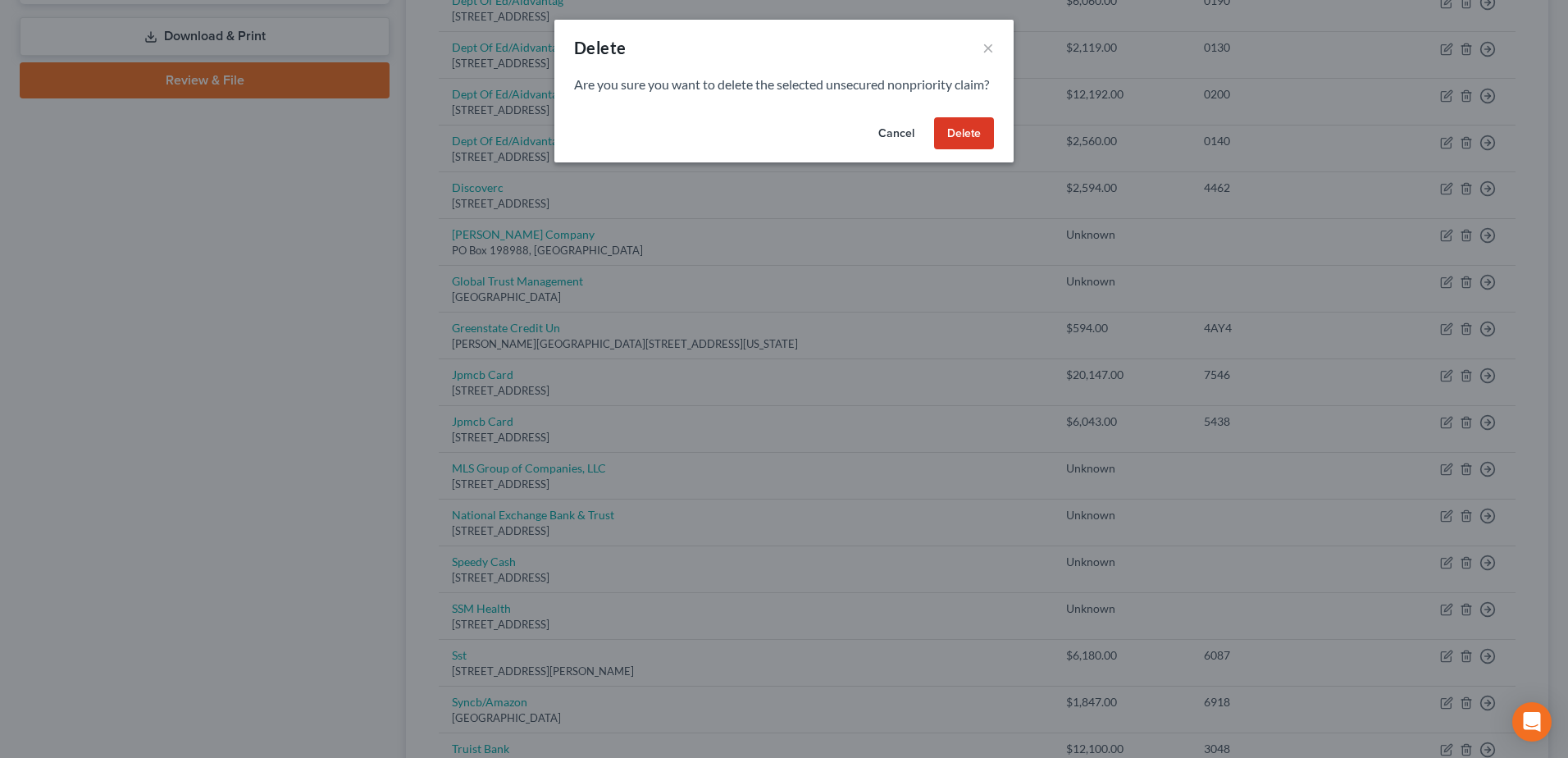
click at [936, 150] on button "Delete" at bounding box center [964, 134] width 60 height 33
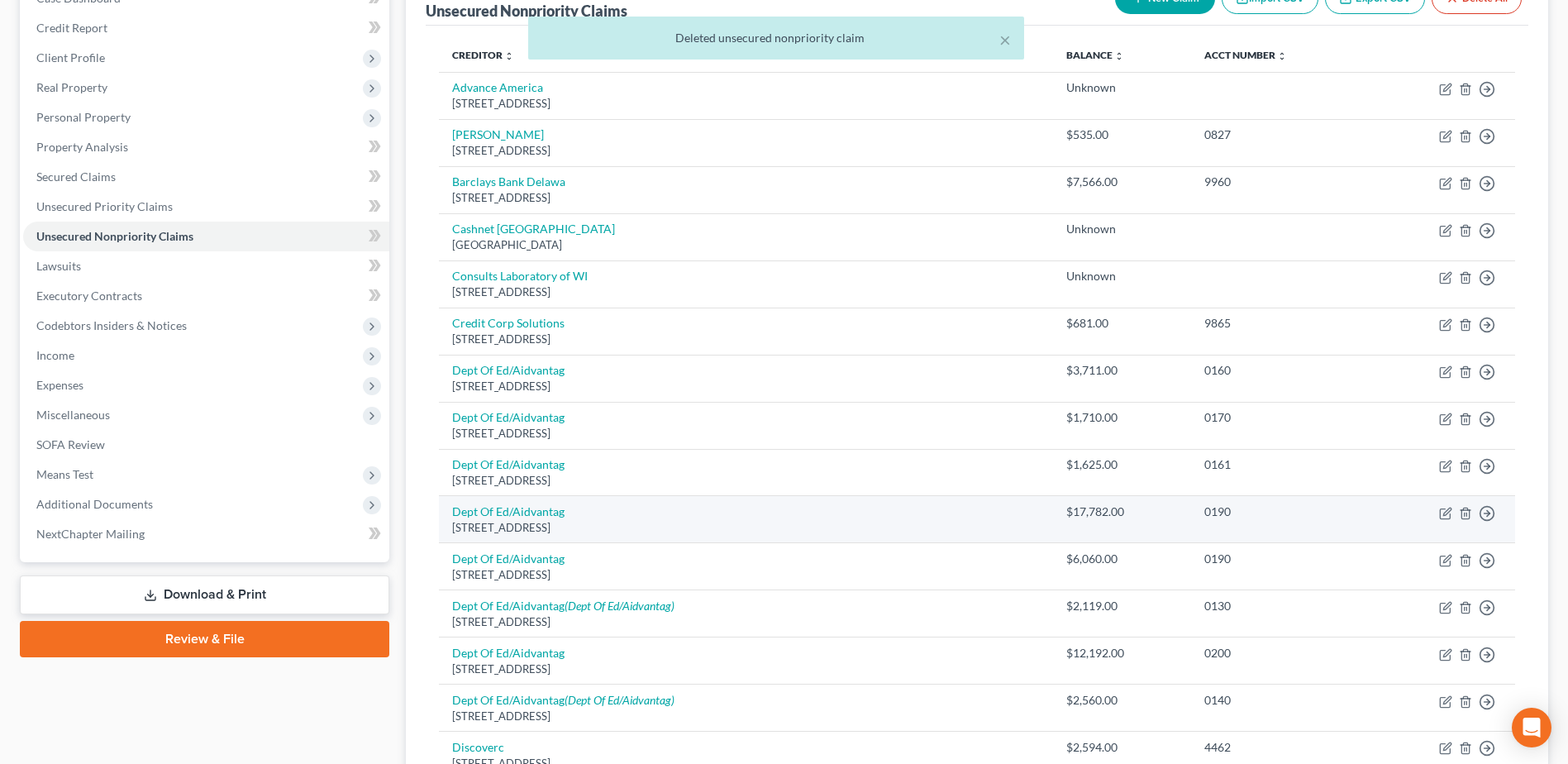
scroll to position [168, 0]
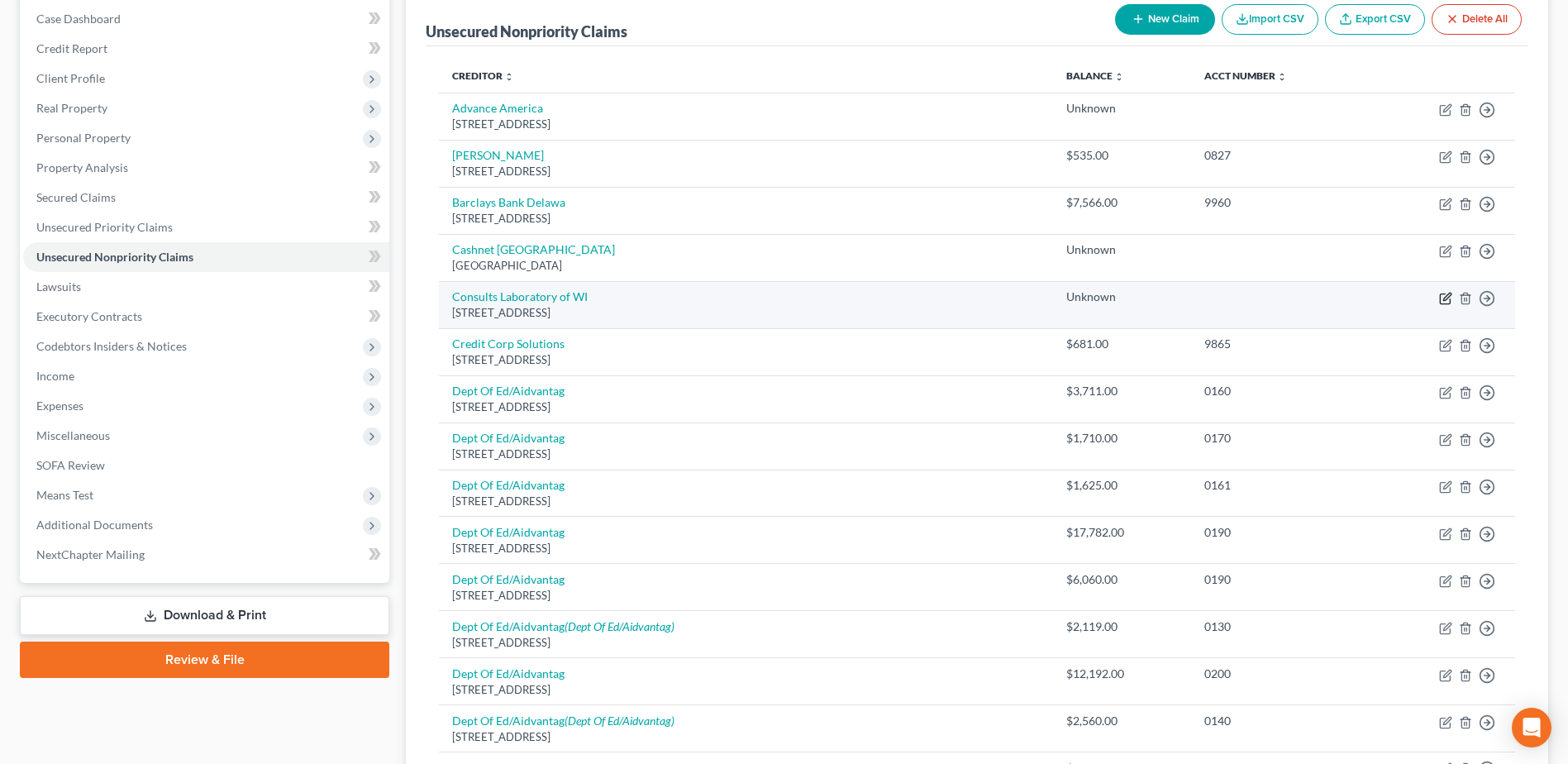
click at [1442, 300] on icon "button" at bounding box center [1446, 298] width 13 height 13
select select "52"
select select "0"
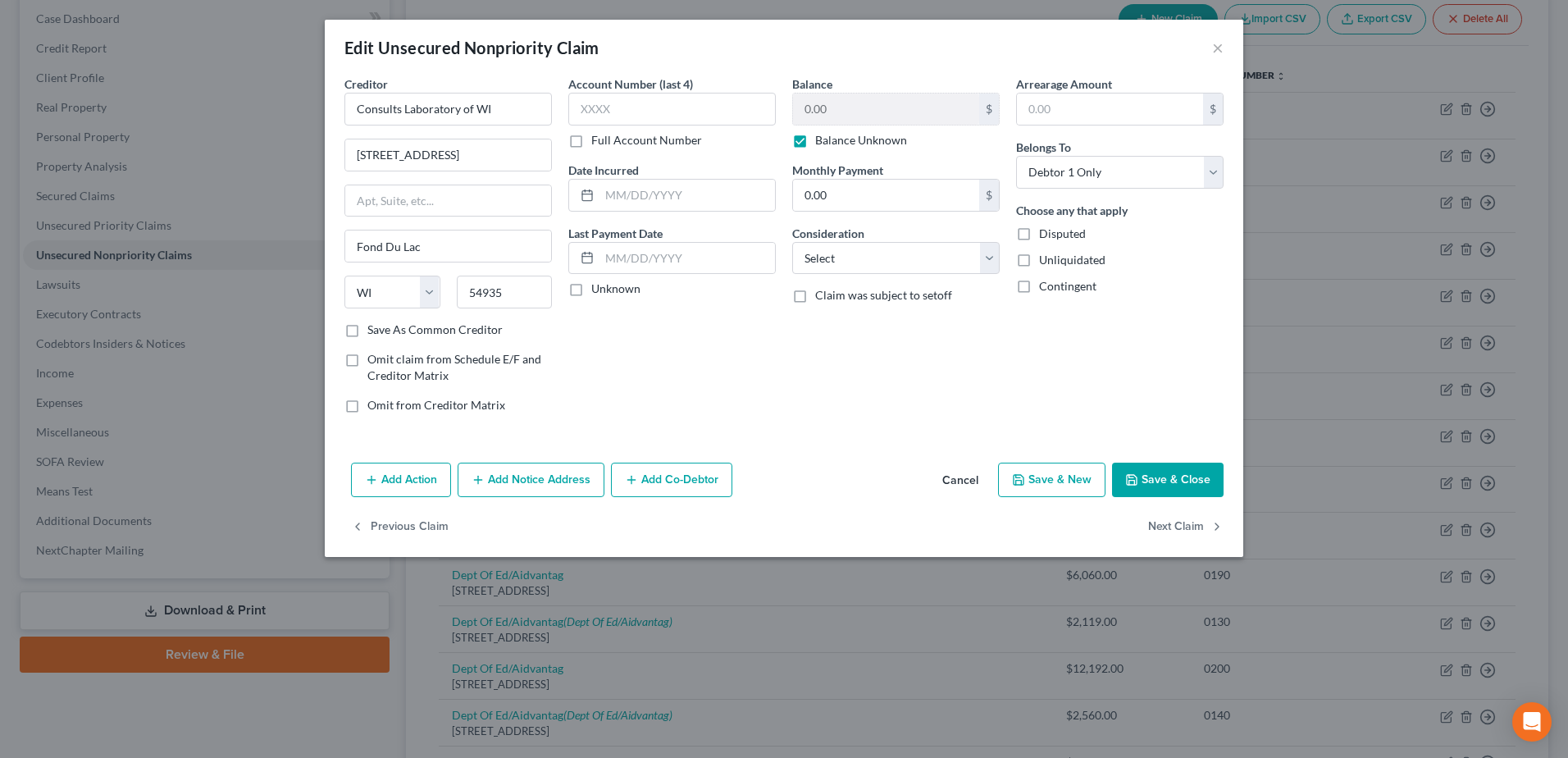
click at [1204, 44] on div "Edit Unsecured Nonpriority Claim ×" at bounding box center [783, 48] width 918 height 56
click at [1220, 40] on button "×" at bounding box center [1217, 47] width 11 height 20
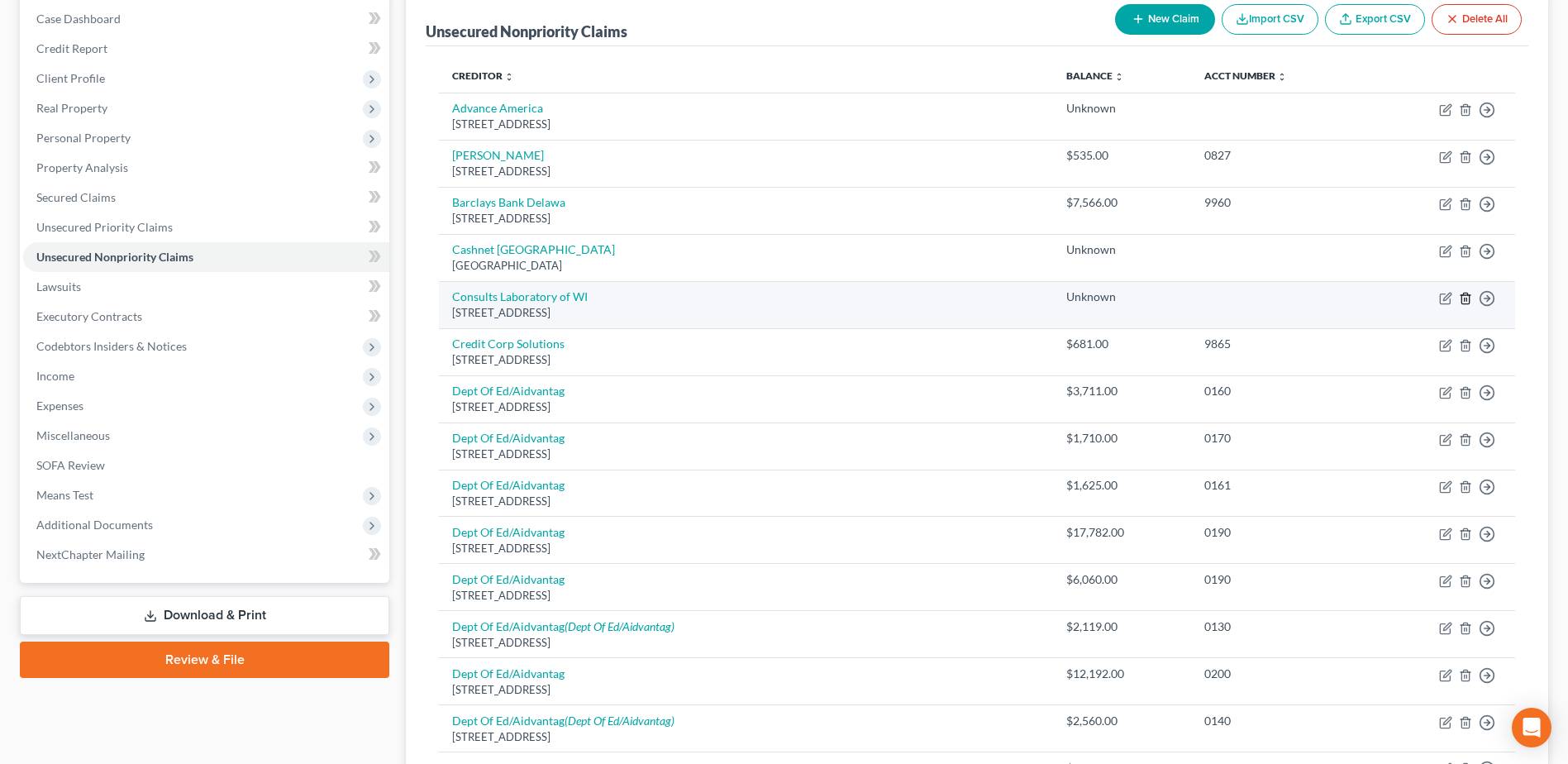
click at [1467, 295] on icon "button" at bounding box center [1465, 298] width 13 height 13
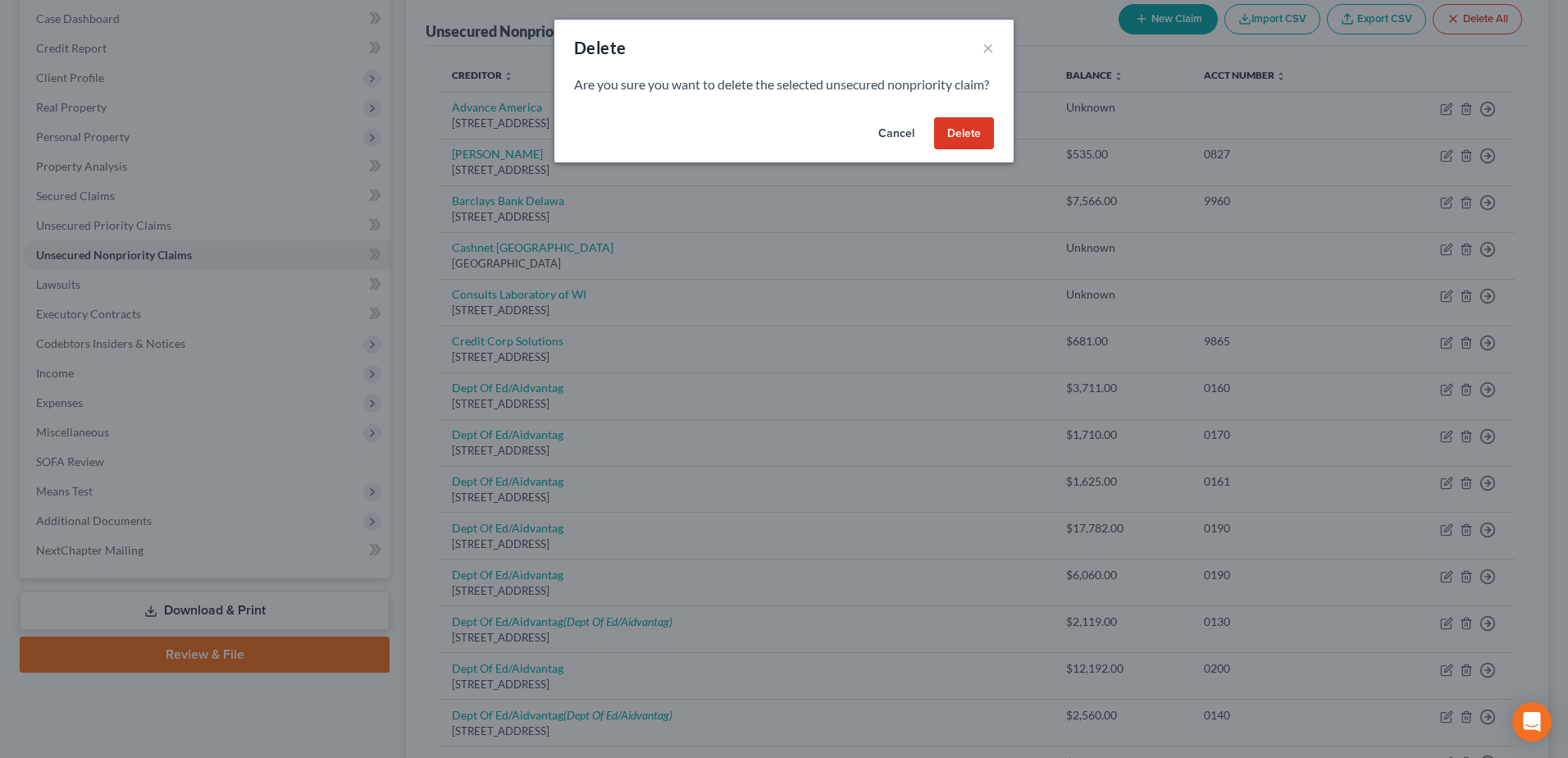
click at [965, 149] on button "Delete" at bounding box center [964, 134] width 60 height 33
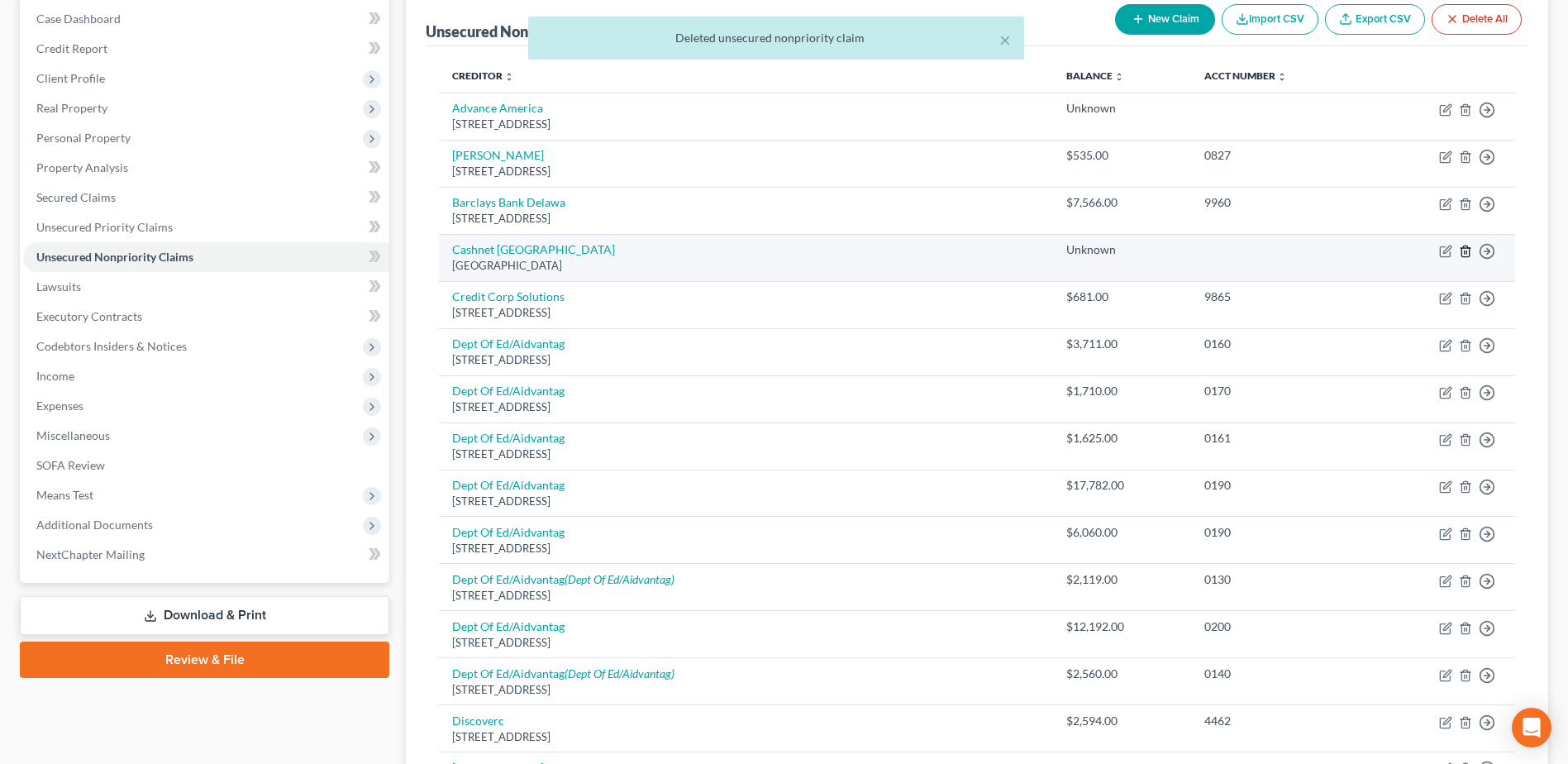
click at [1468, 250] on icon "button" at bounding box center [1465, 251] width 13 height 13
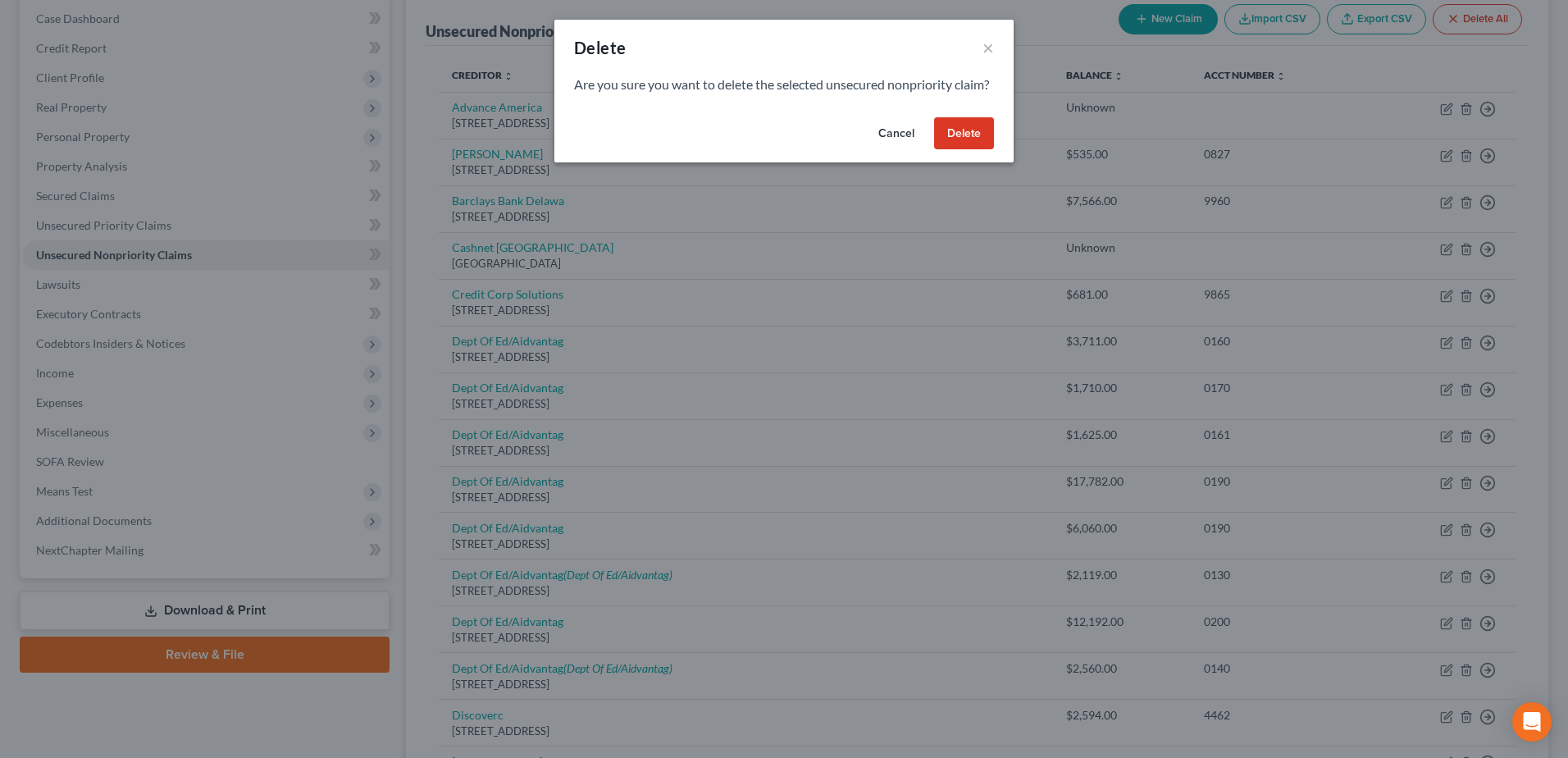
click at [972, 150] on button "Delete" at bounding box center [964, 134] width 60 height 33
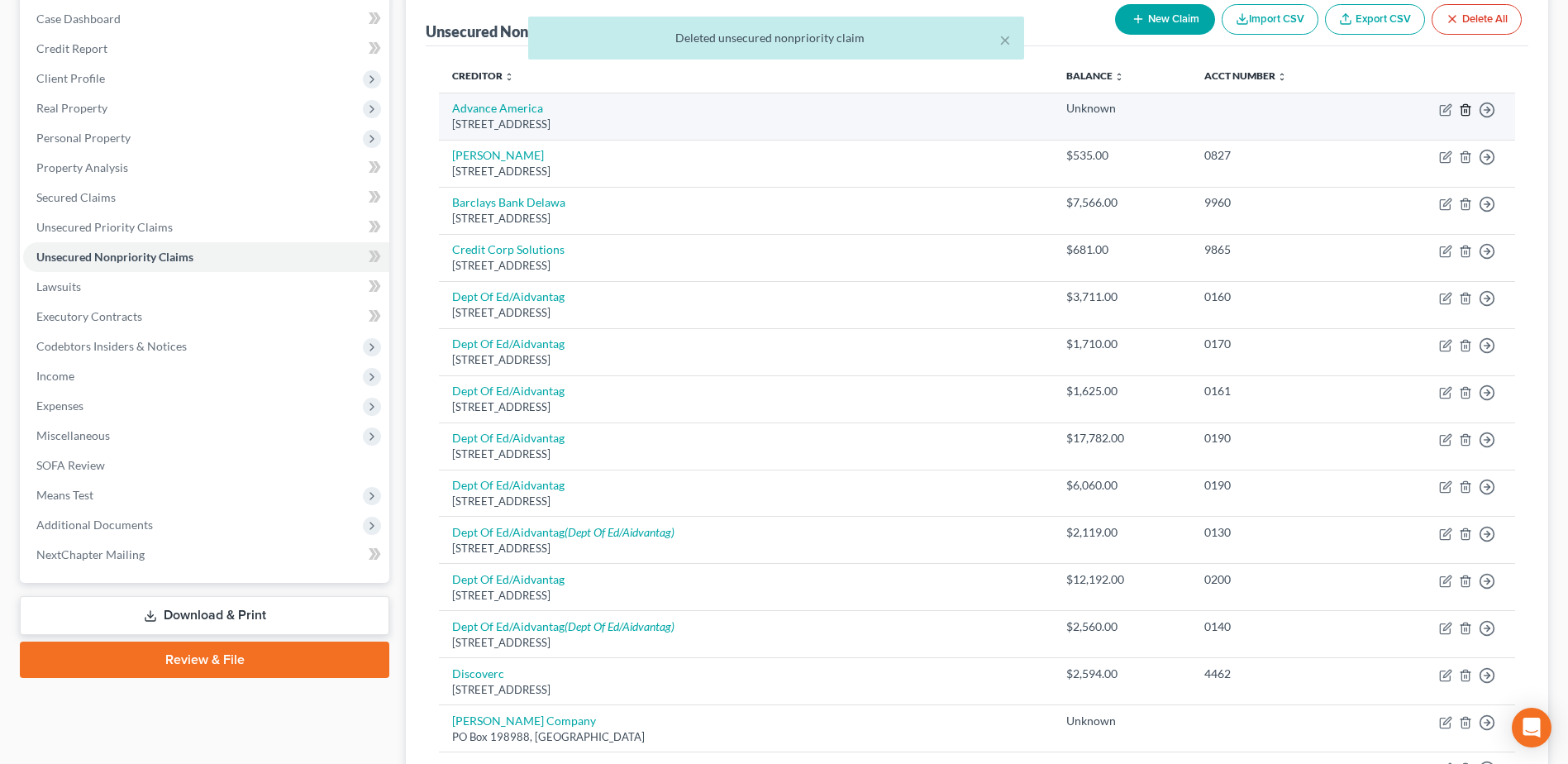
click at [1460, 112] on icon "button" at bounding box center [1465, 110] width 13 height 13
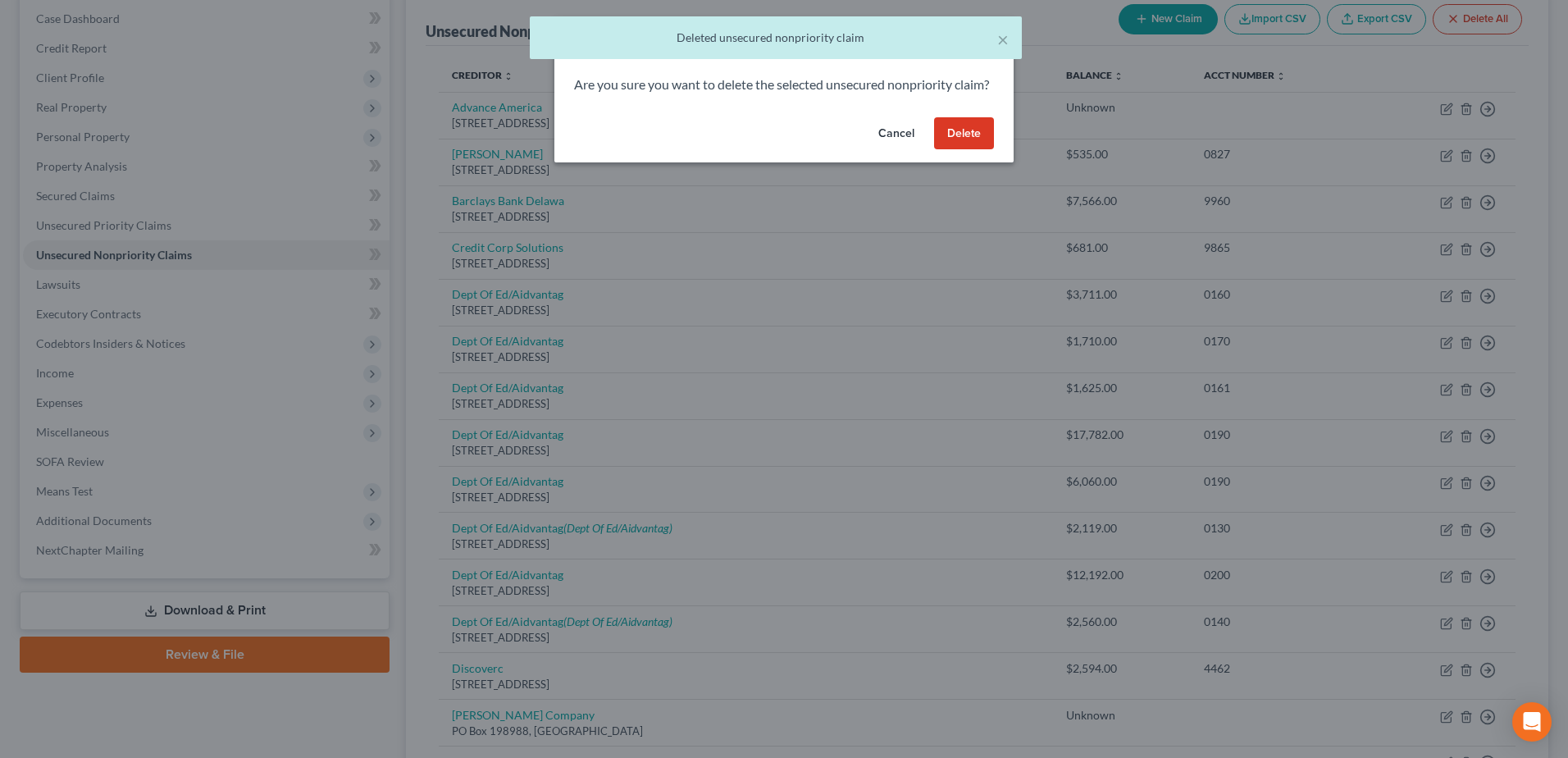
click at [960, 150] on button "Delete" at bounding box center [964, 134] width 60 height 33
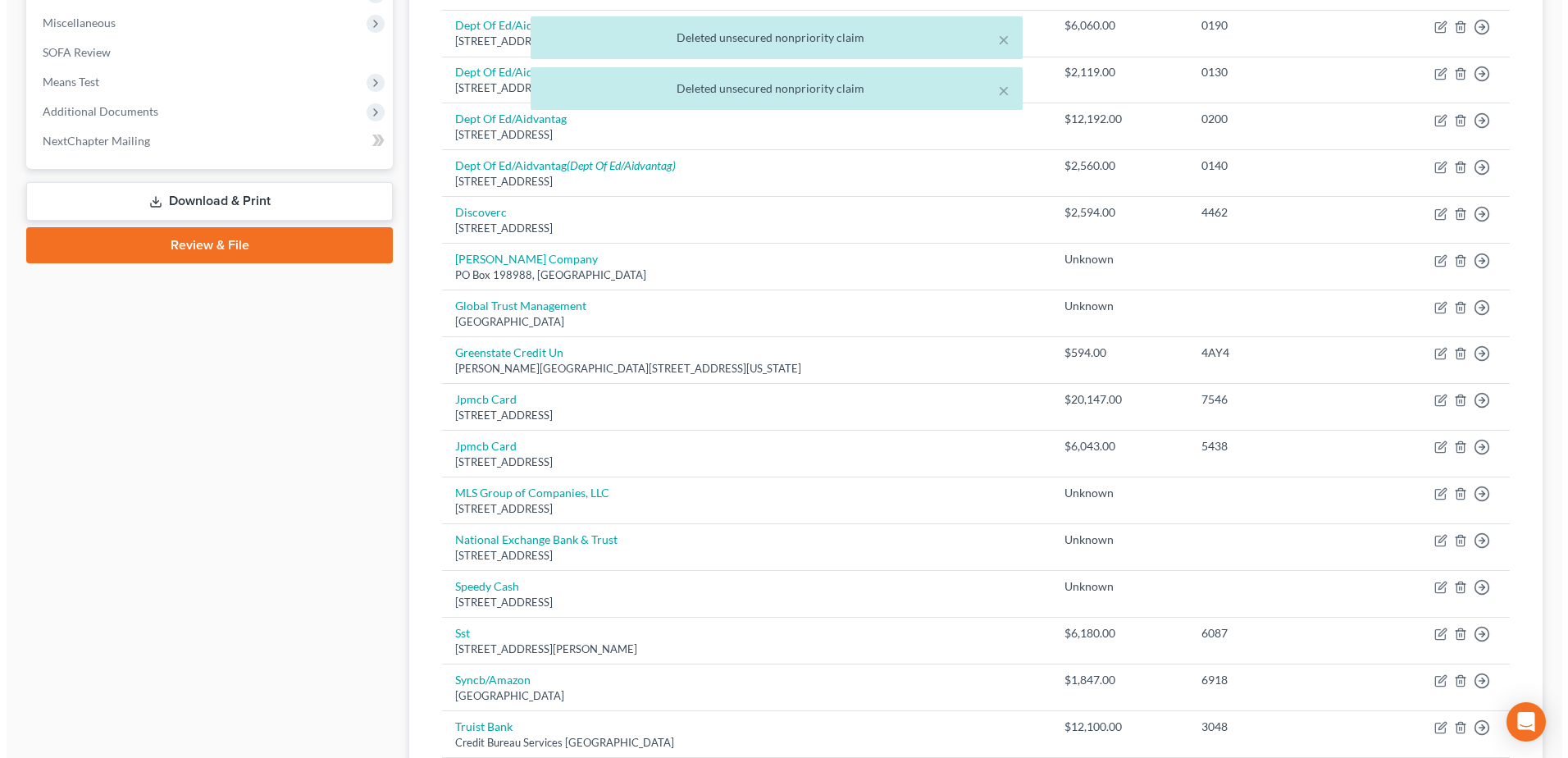
scroll to position [577, 0]
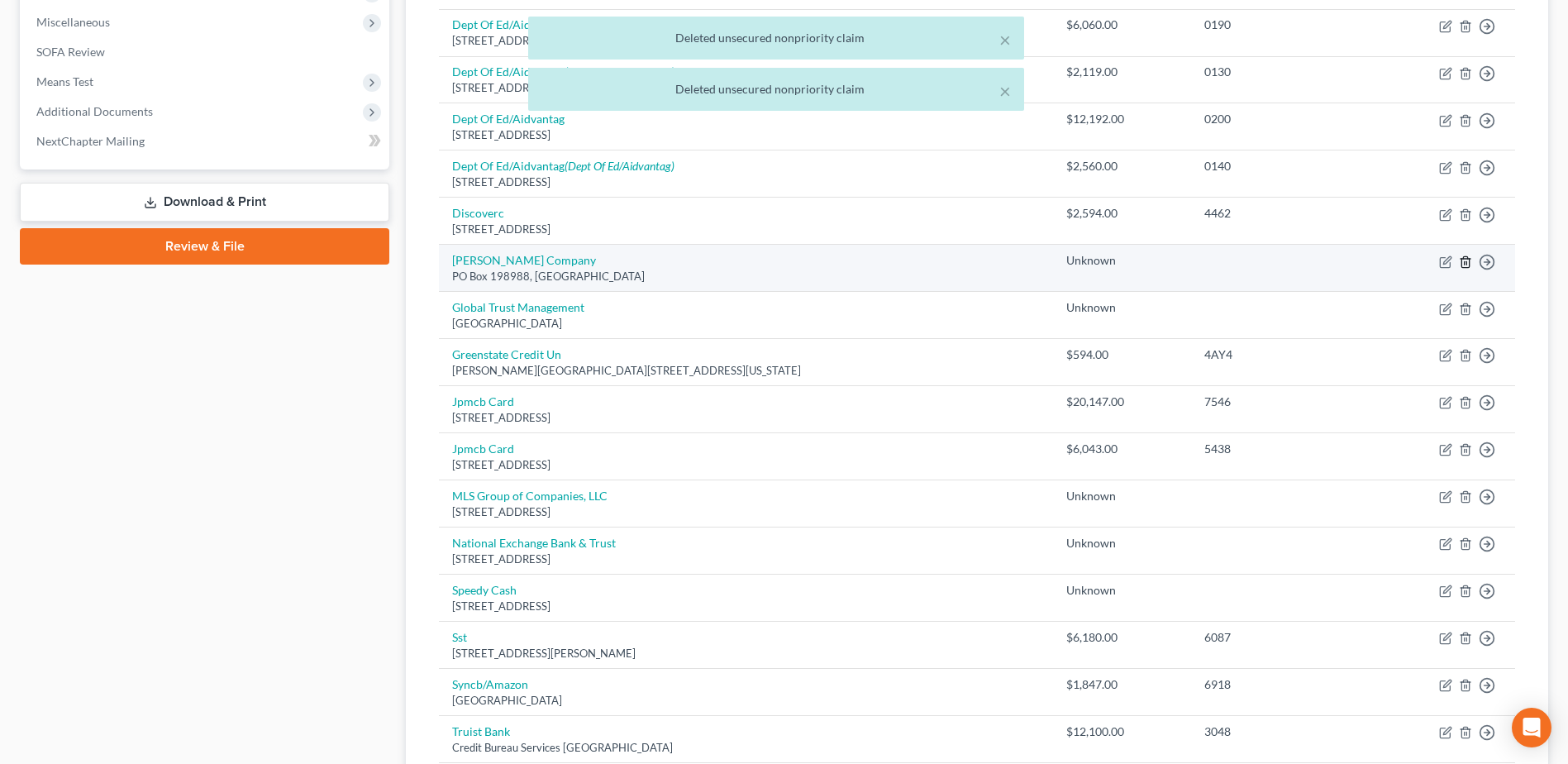
click at [1464, 259] on icon "button" at bounding box center [1465, 262] width 13 height 13
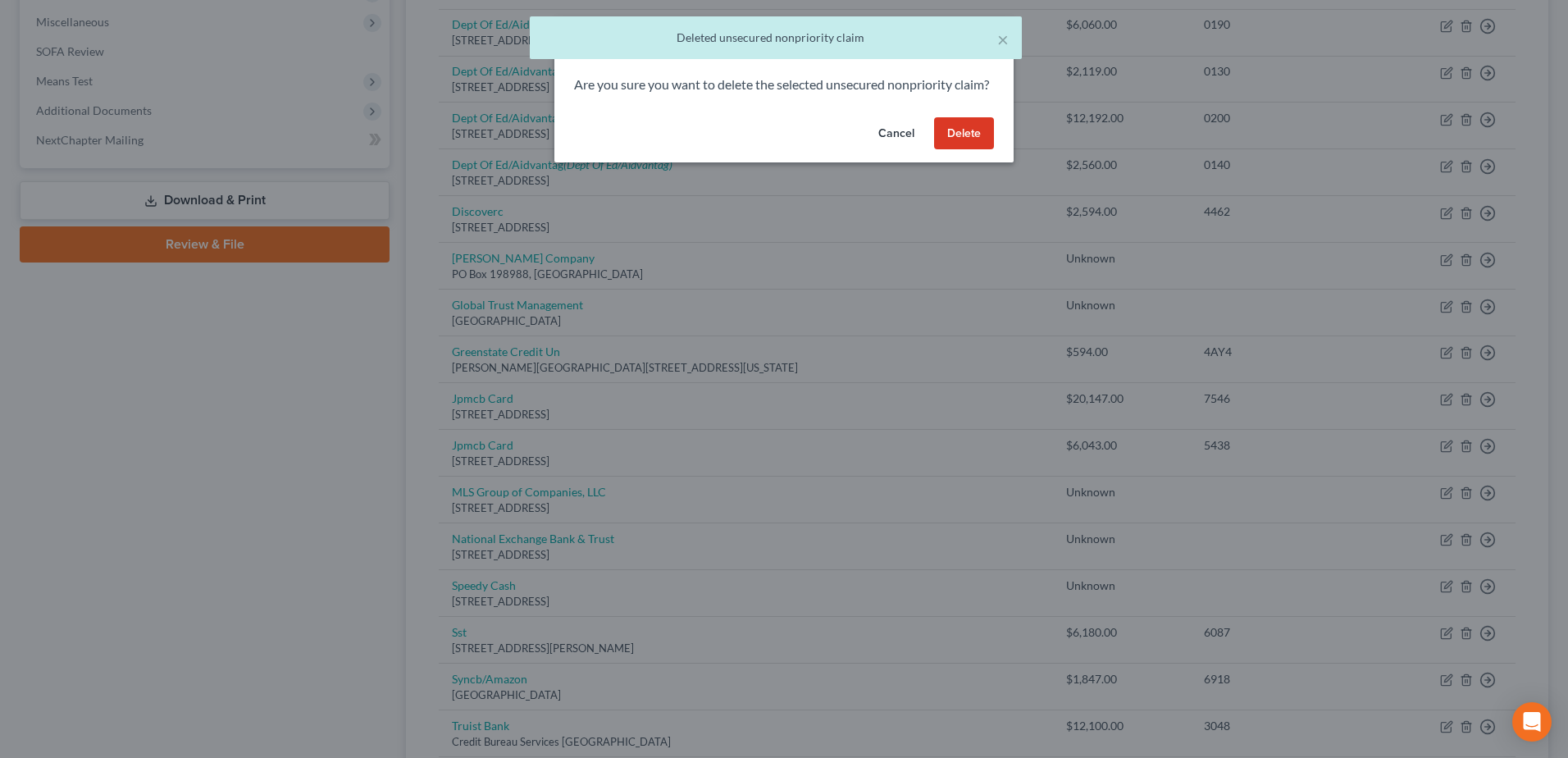
click at [973, 150] on button "Delete" at bounding box center [964, 134] width 60 height 33
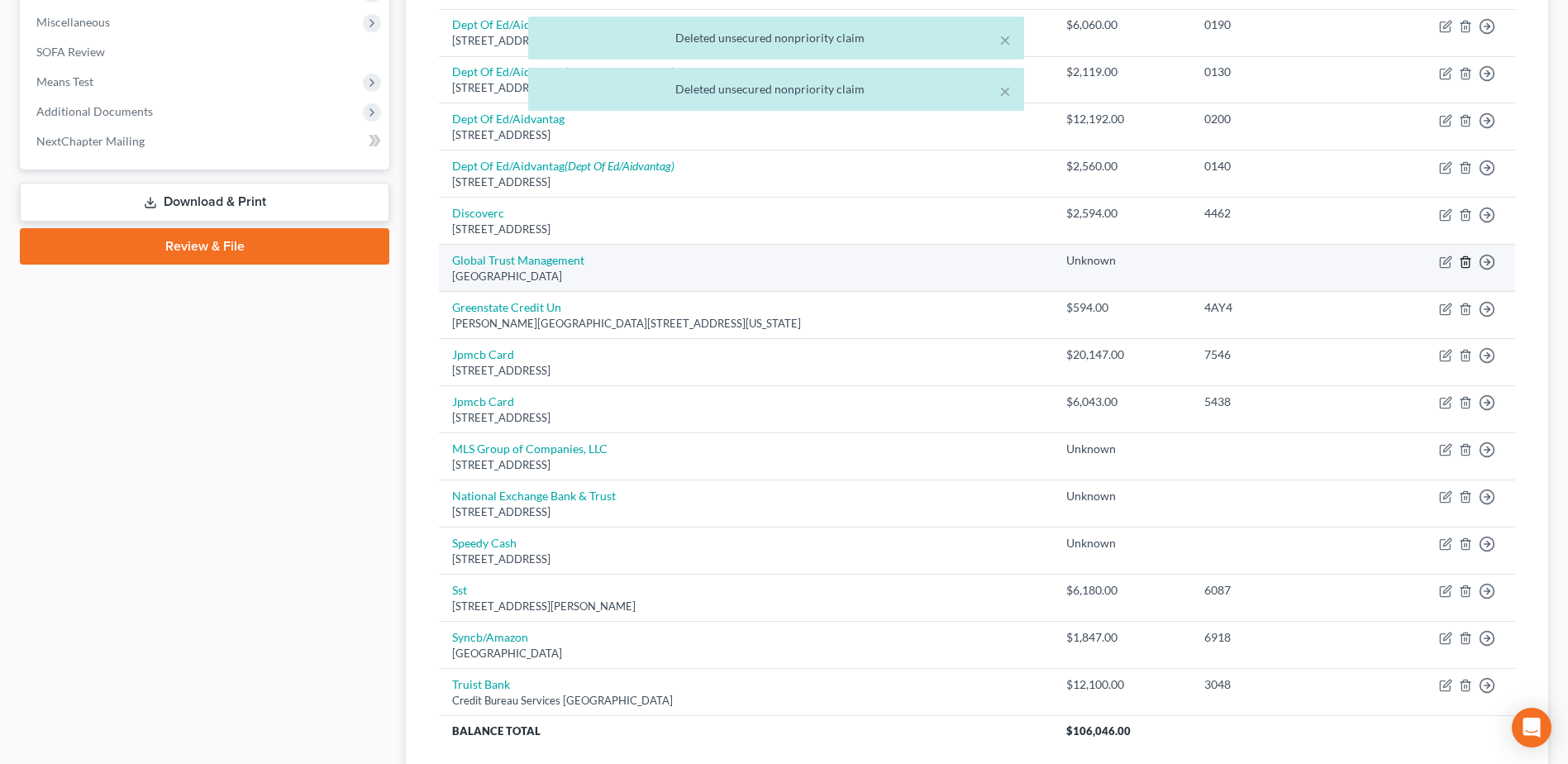
click at [1459, 259] on icon "button" at bounding box center [1465, 262] width 13 height 13
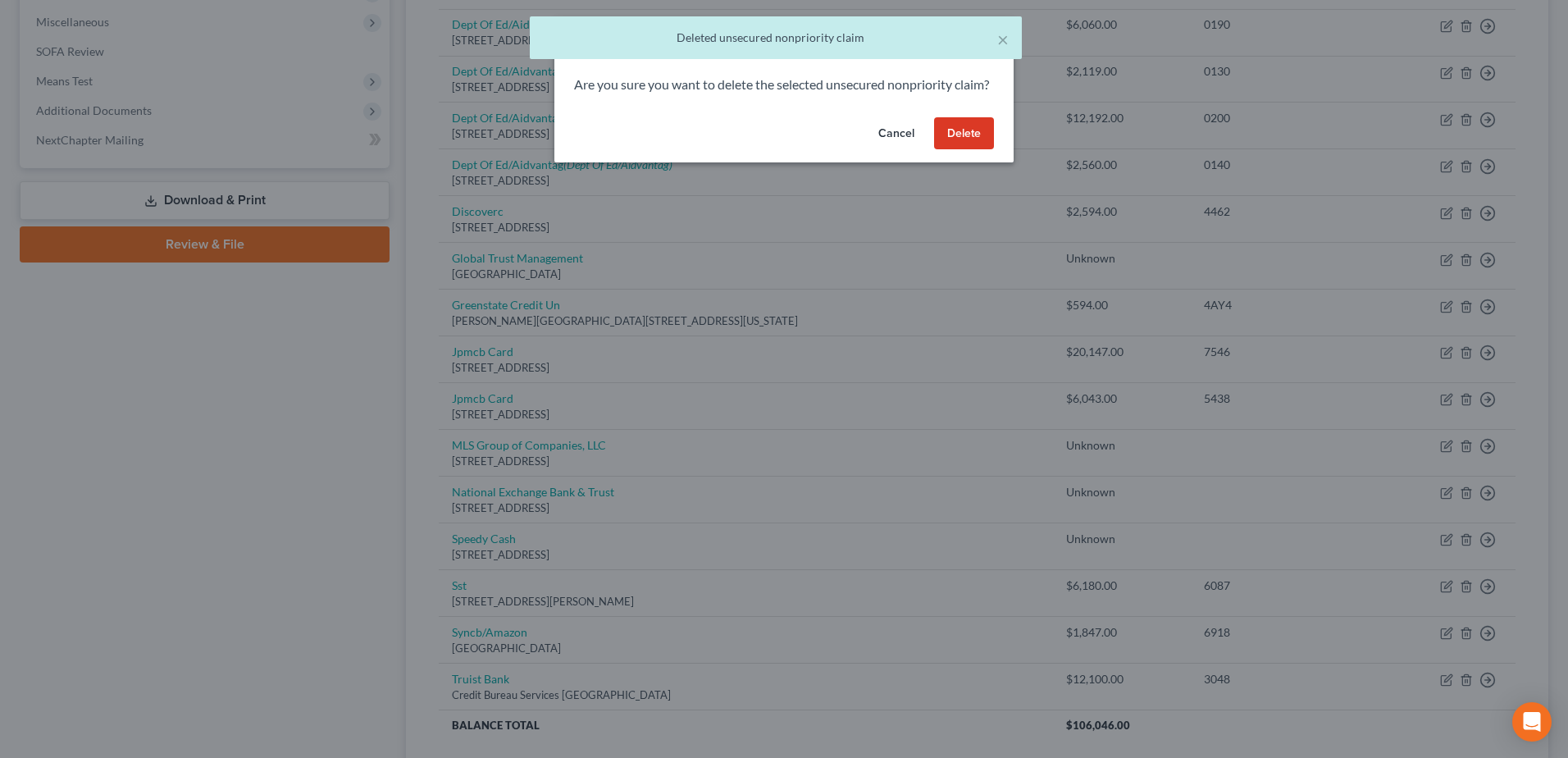
click at [985, 147] on button "Delete" at bounding box center [964, 134] width 60 height 33
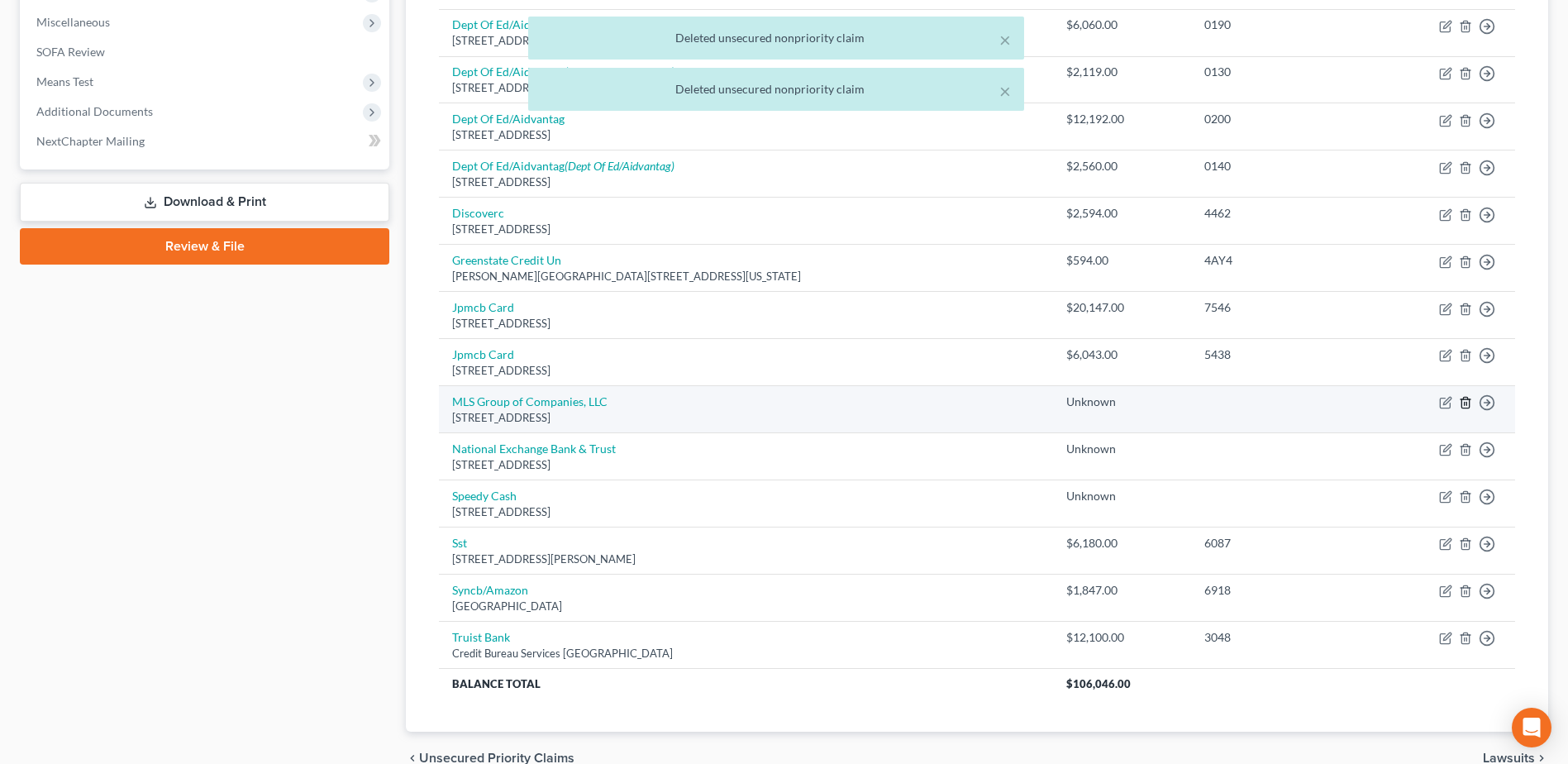
click at [1466, 406] on icon "button" at bounding box center [1465, 403] width 13 height 13
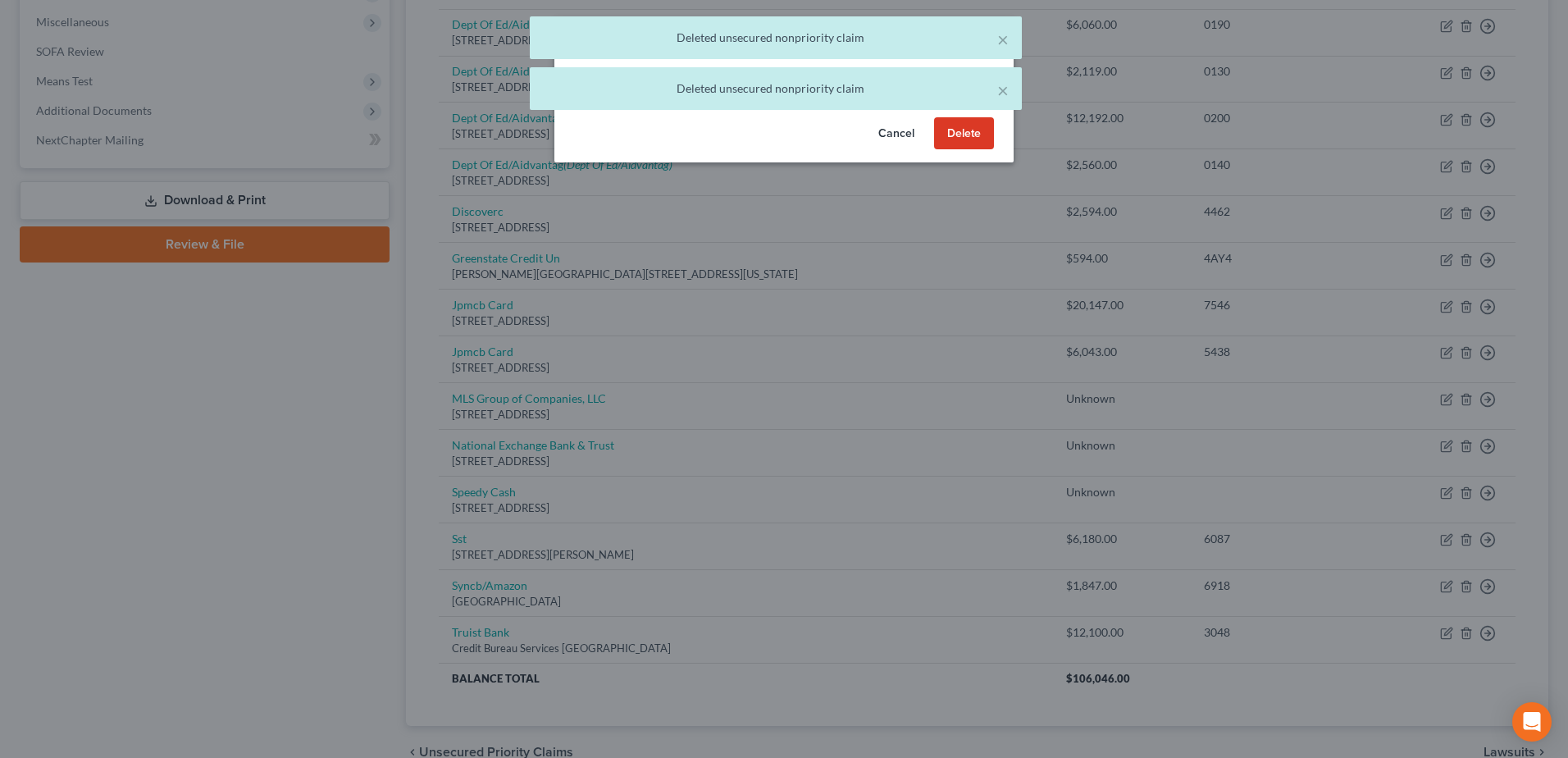
click at [954, 145] on button "Delete" at bounding box center [964, 134] width 60 height 33
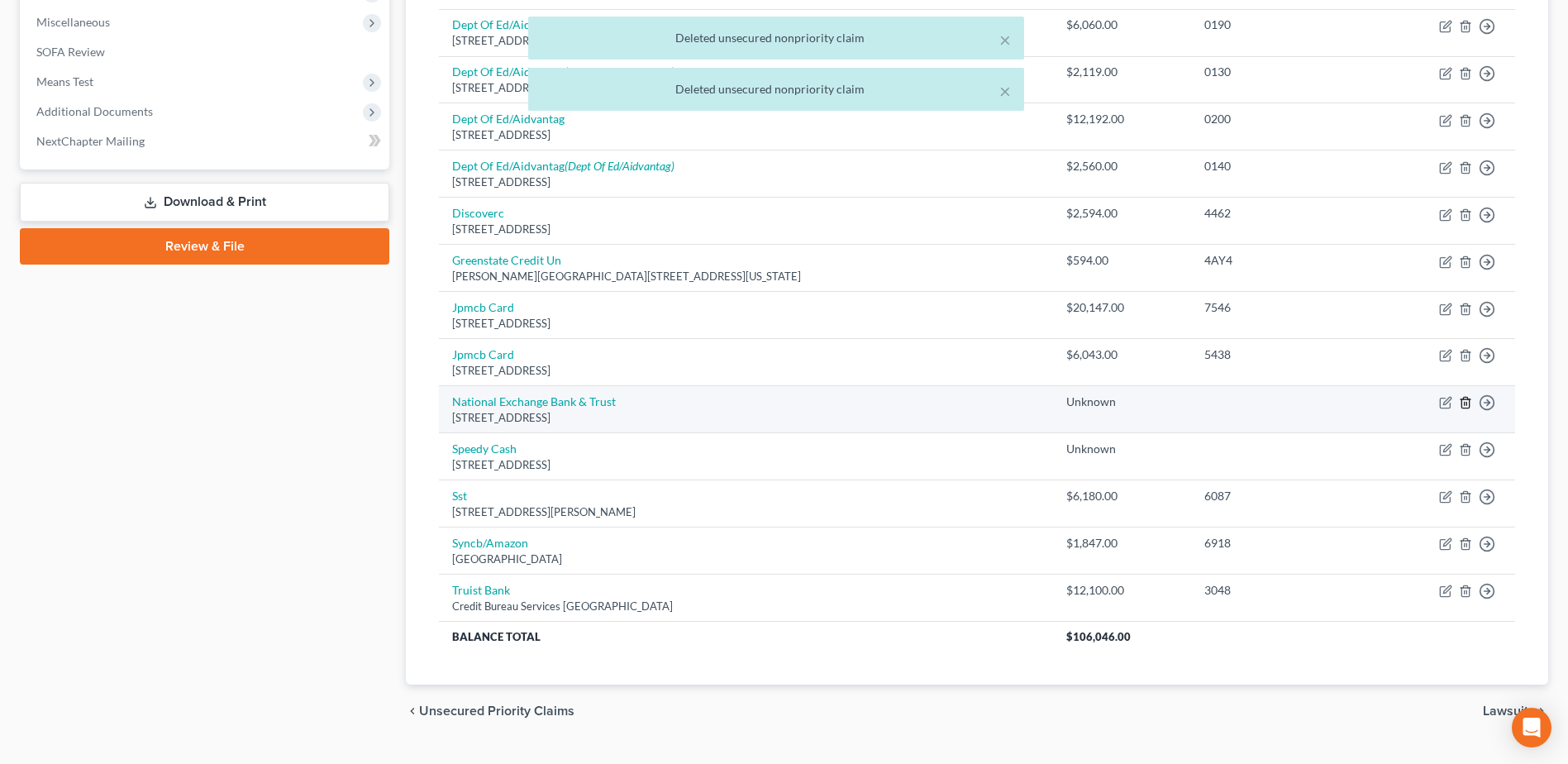
click at [1468, 402] on icon "button" at bounding box center [1465, 403] width 13 height 13
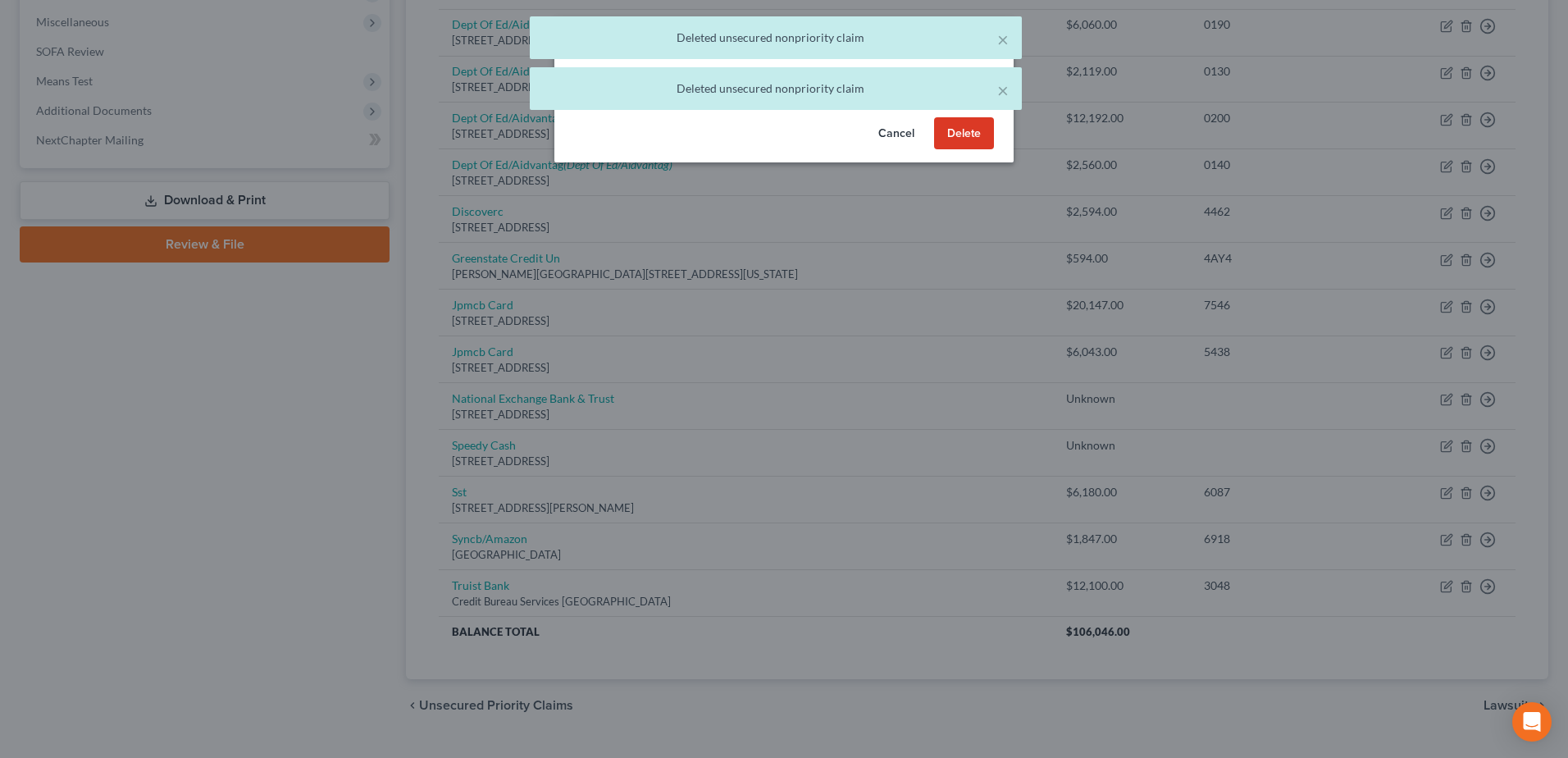
click at [978, 149] on button "Delete" at bounding box center [964, 134] width 60 height 33
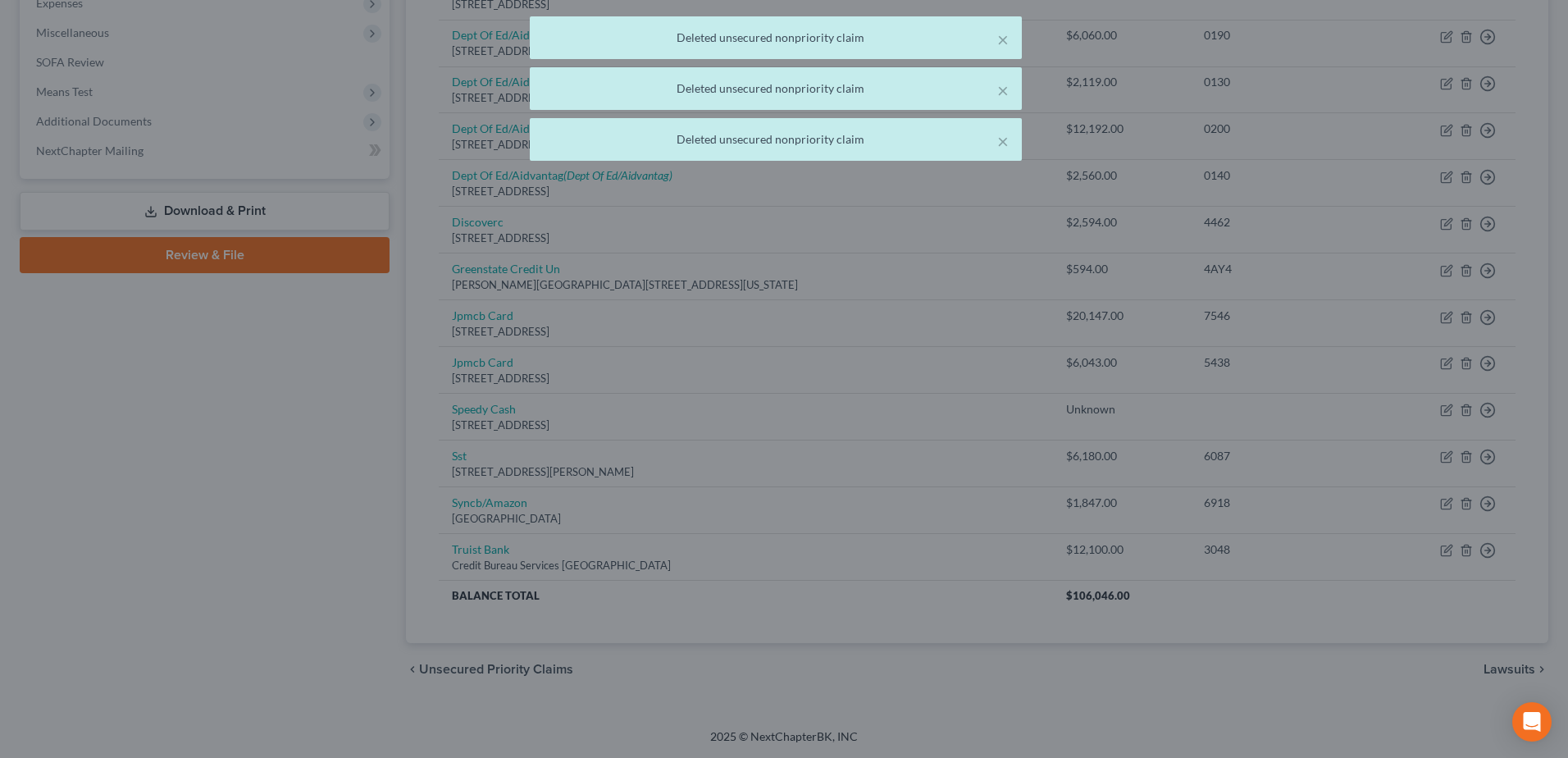
scroll to position [566, 0]
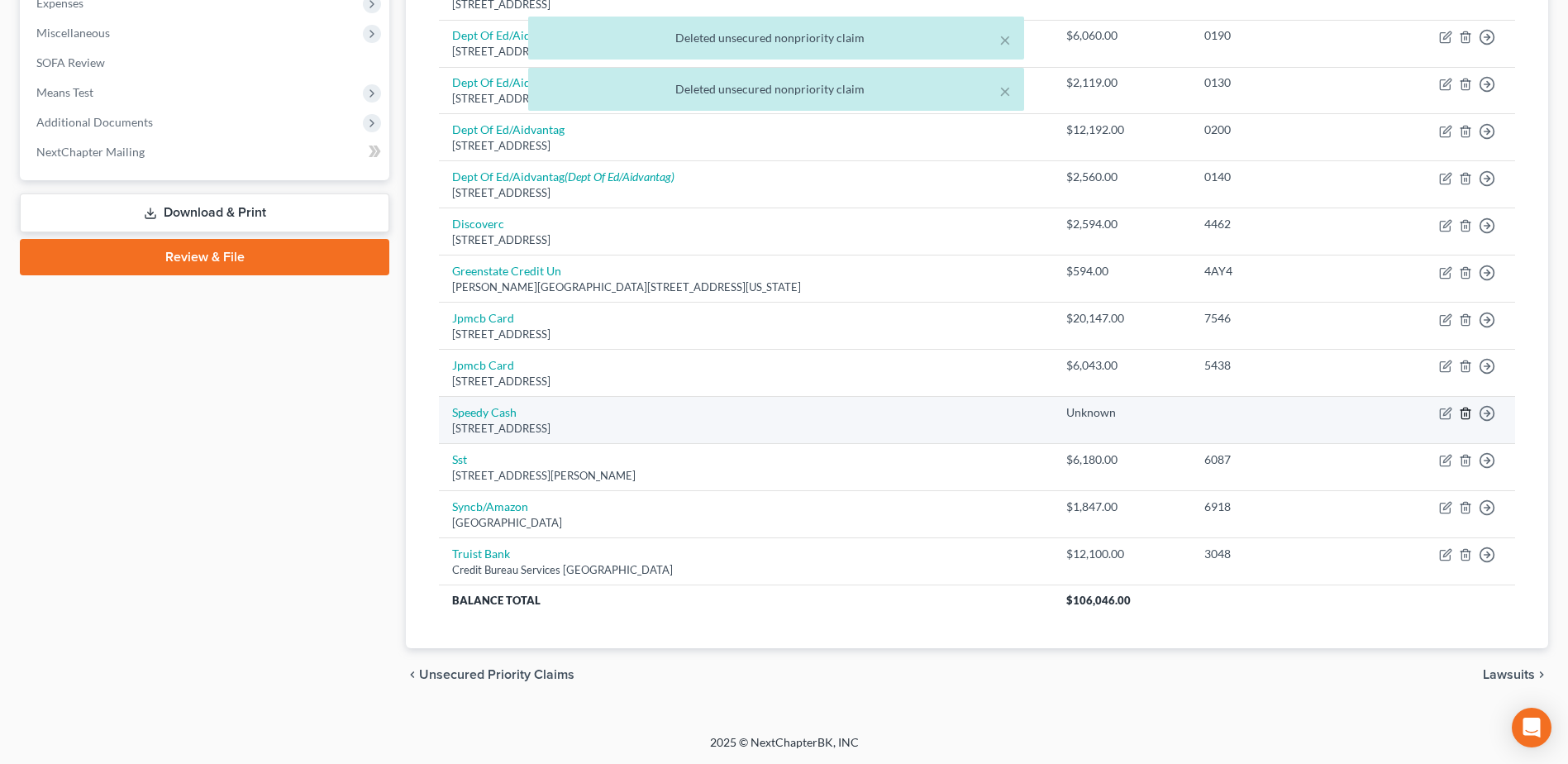
click at [1465, 411] on icon "button" at bounding box center [1465, 413] width 13 height 13
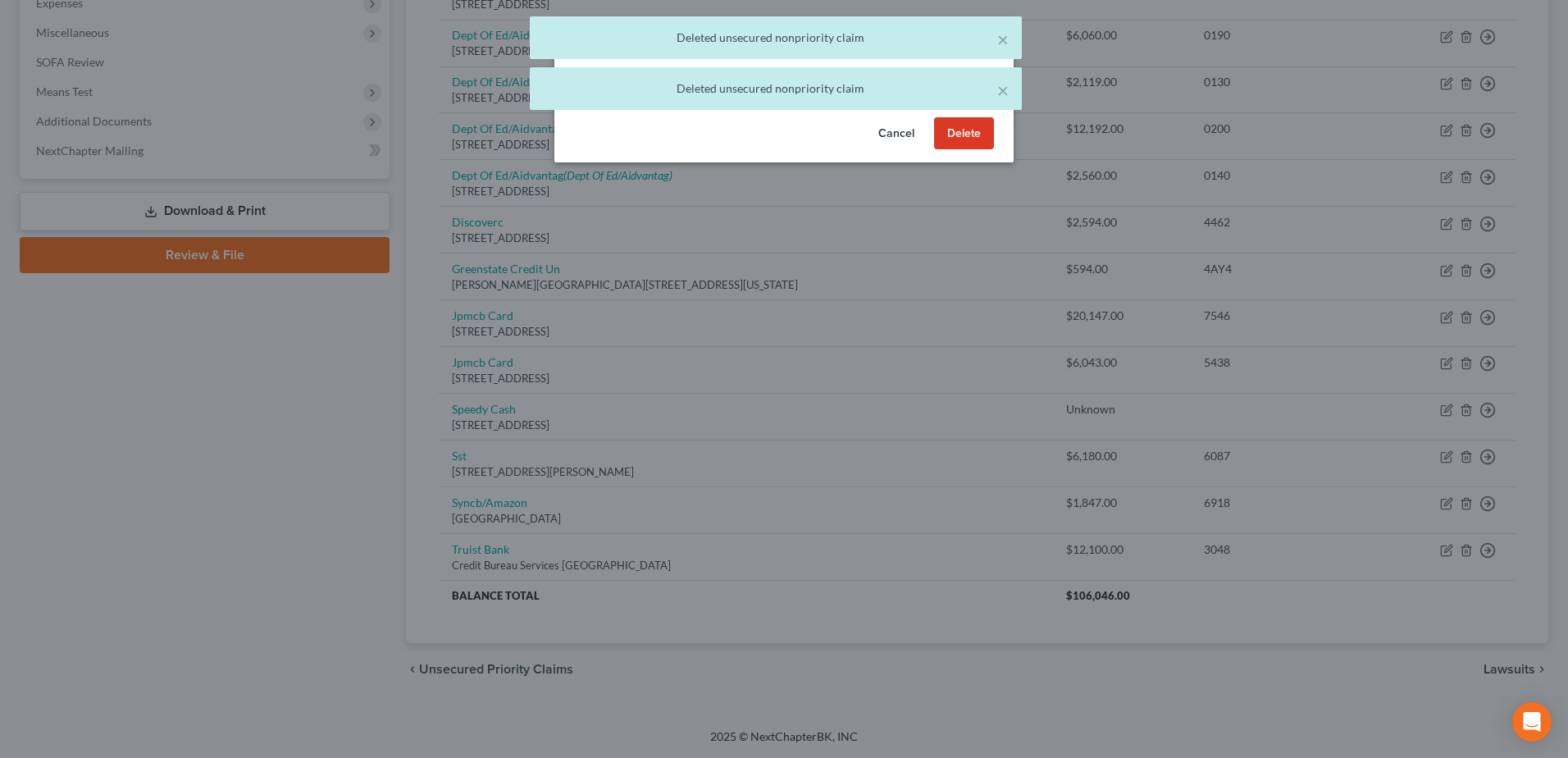
click at [973, 150] on button "Delete" at bounding box center [964, 134] width 60 height 33
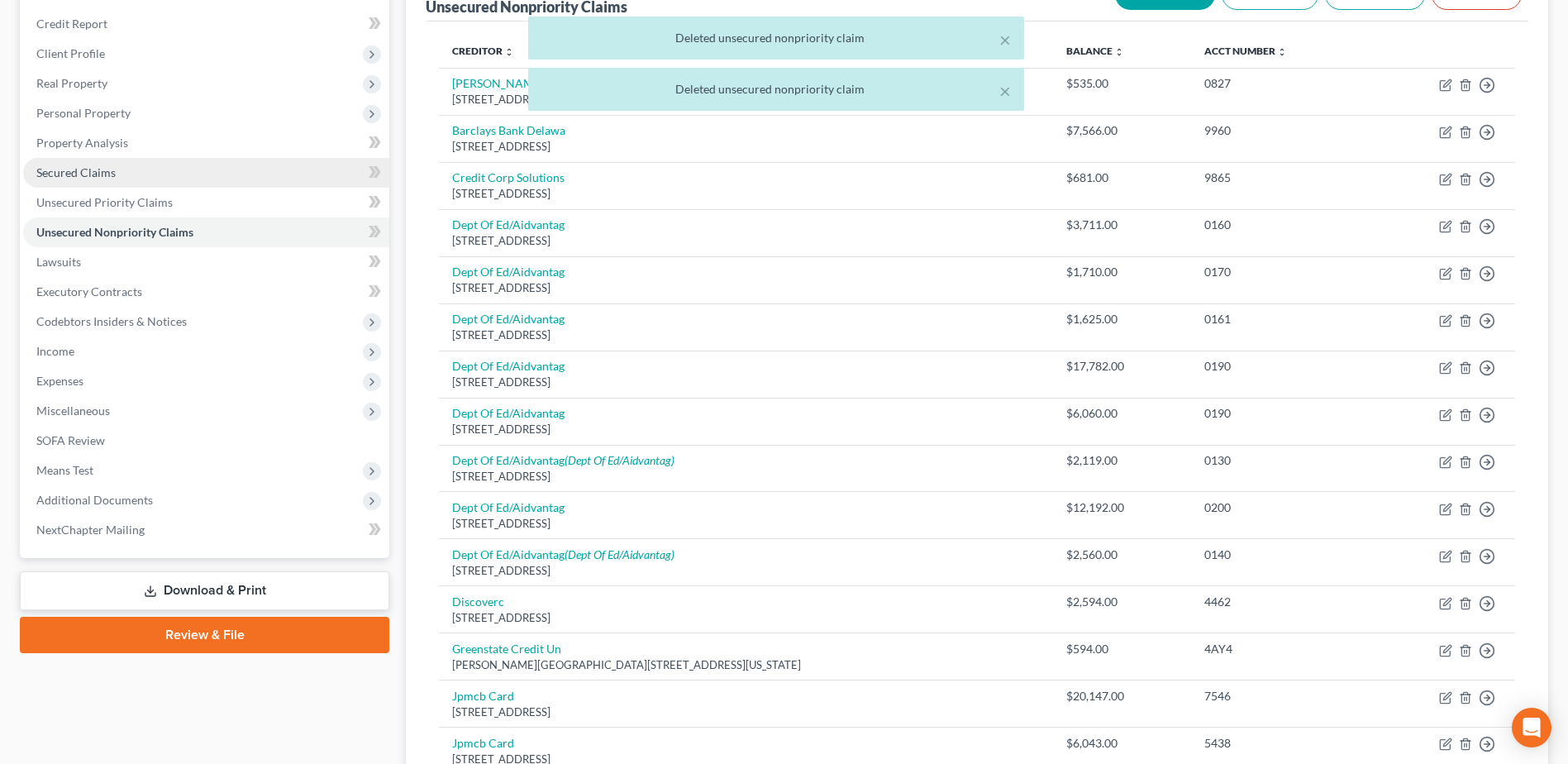
click at [69, 161] on link "Secured Claims" at bounding box center [206, 173] width 367 height 30
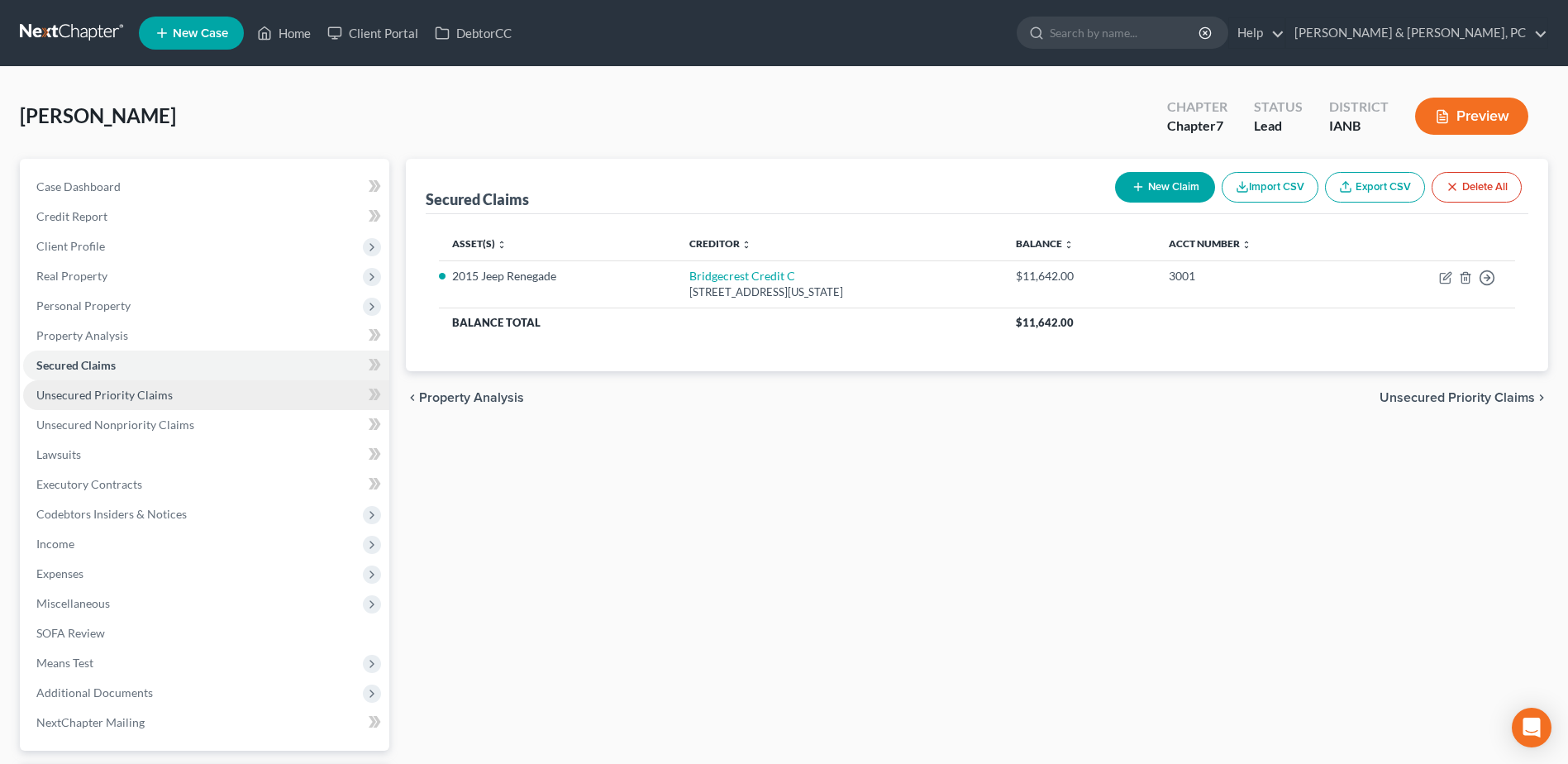
click at [134, 406] on link "Unsecured Priority Claims" at bounding box center [206, 396] width 367 height 30
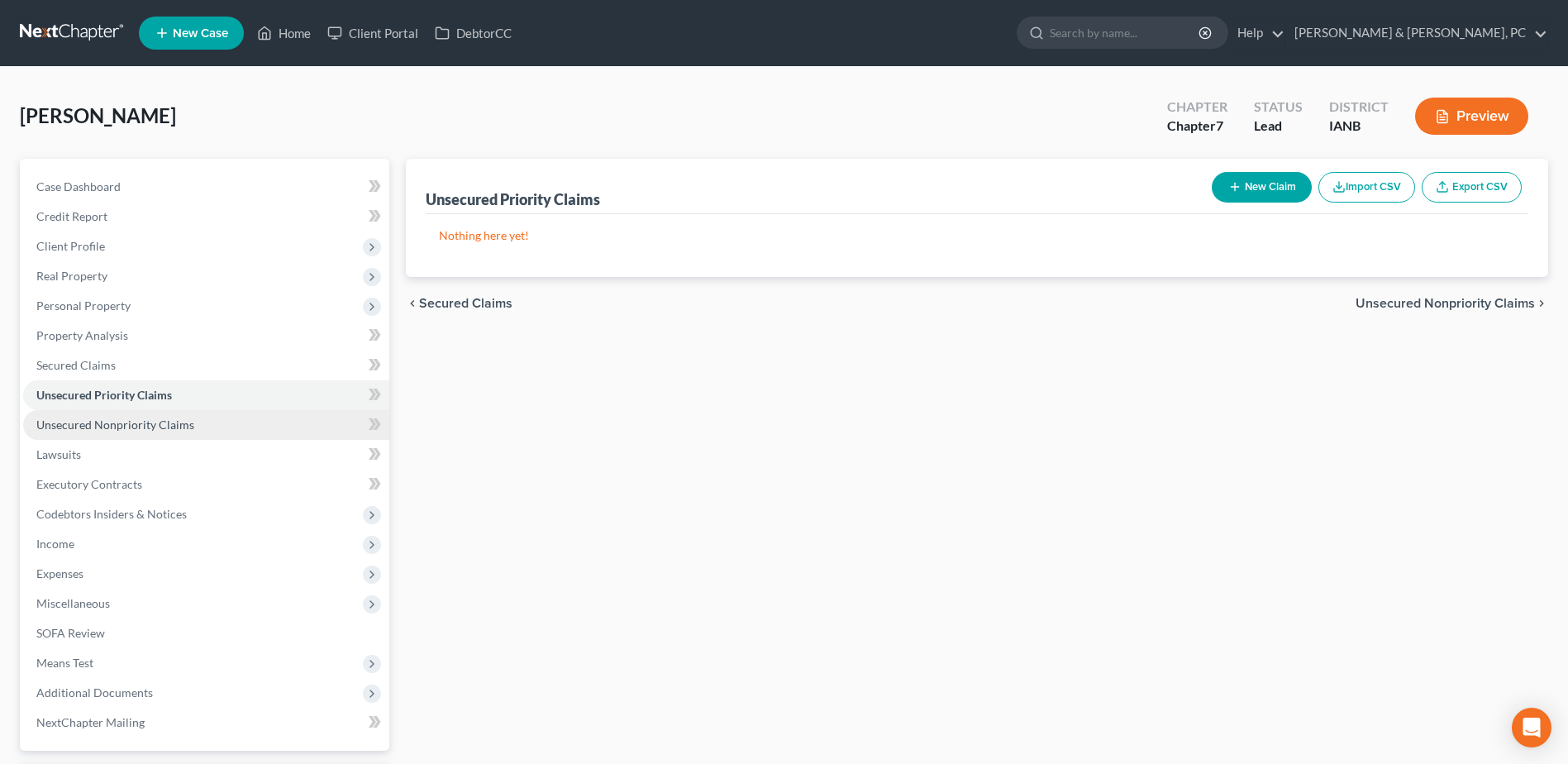
click at [140, 418] on span "Unsecured Nonpriority Claims" at bounding box center [115, 425] width 158 height 14
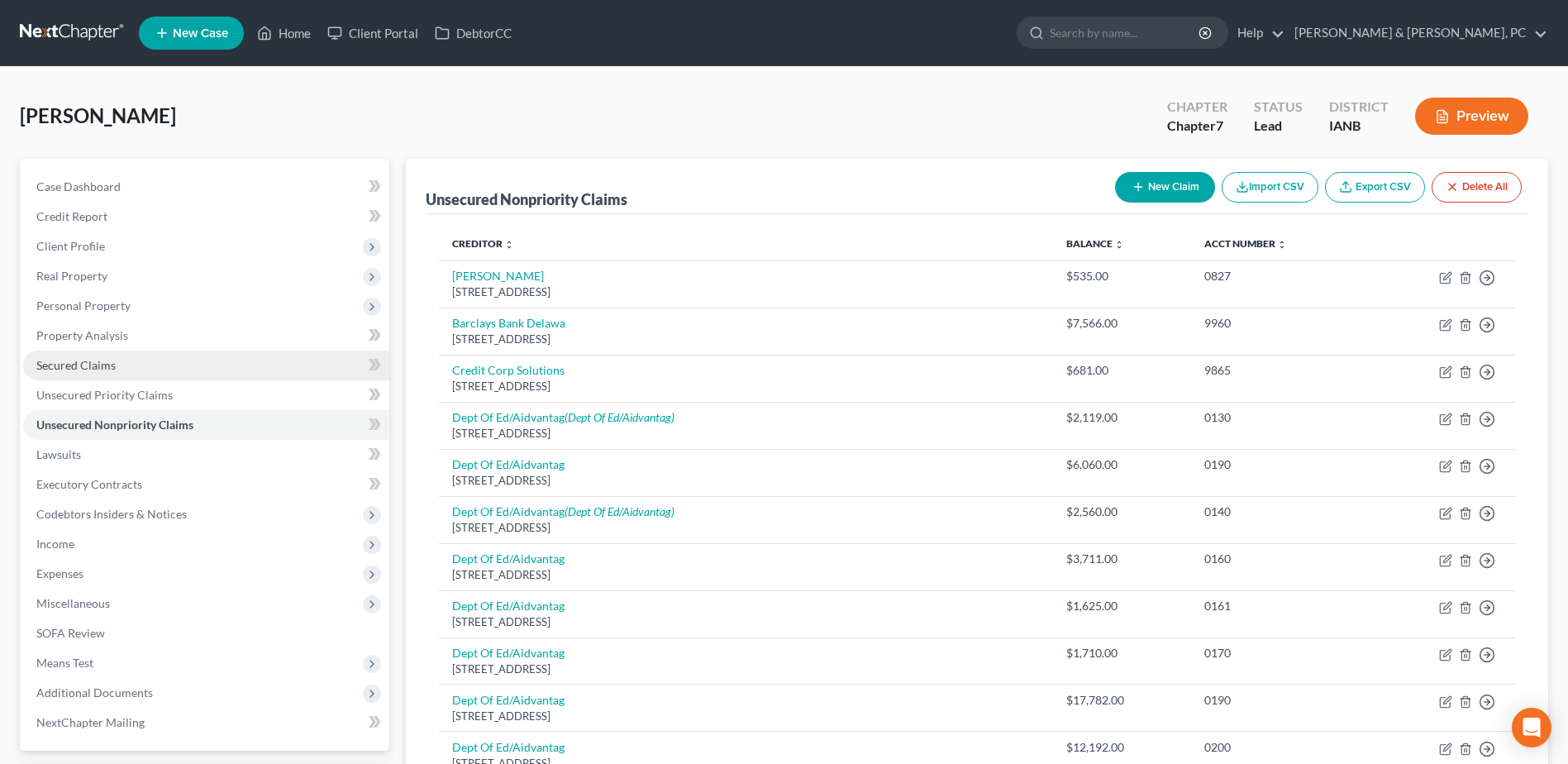
click at [114, 362] on span "Secured Claims" at bounding box center [76, 365] width 79 height 14
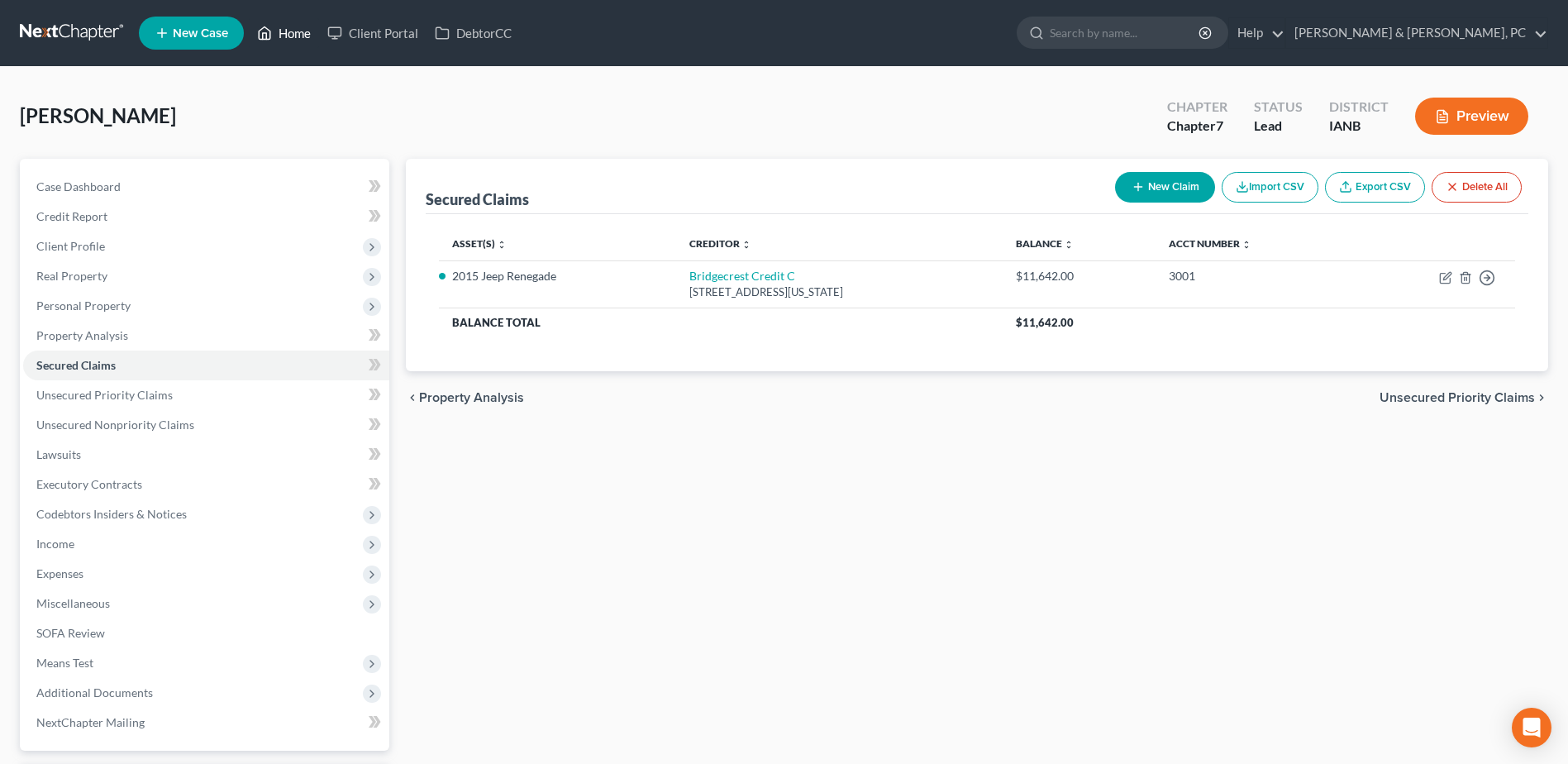
click at [285, 31] on link "Home" at bounding box center [284, 33] width 70 height 30
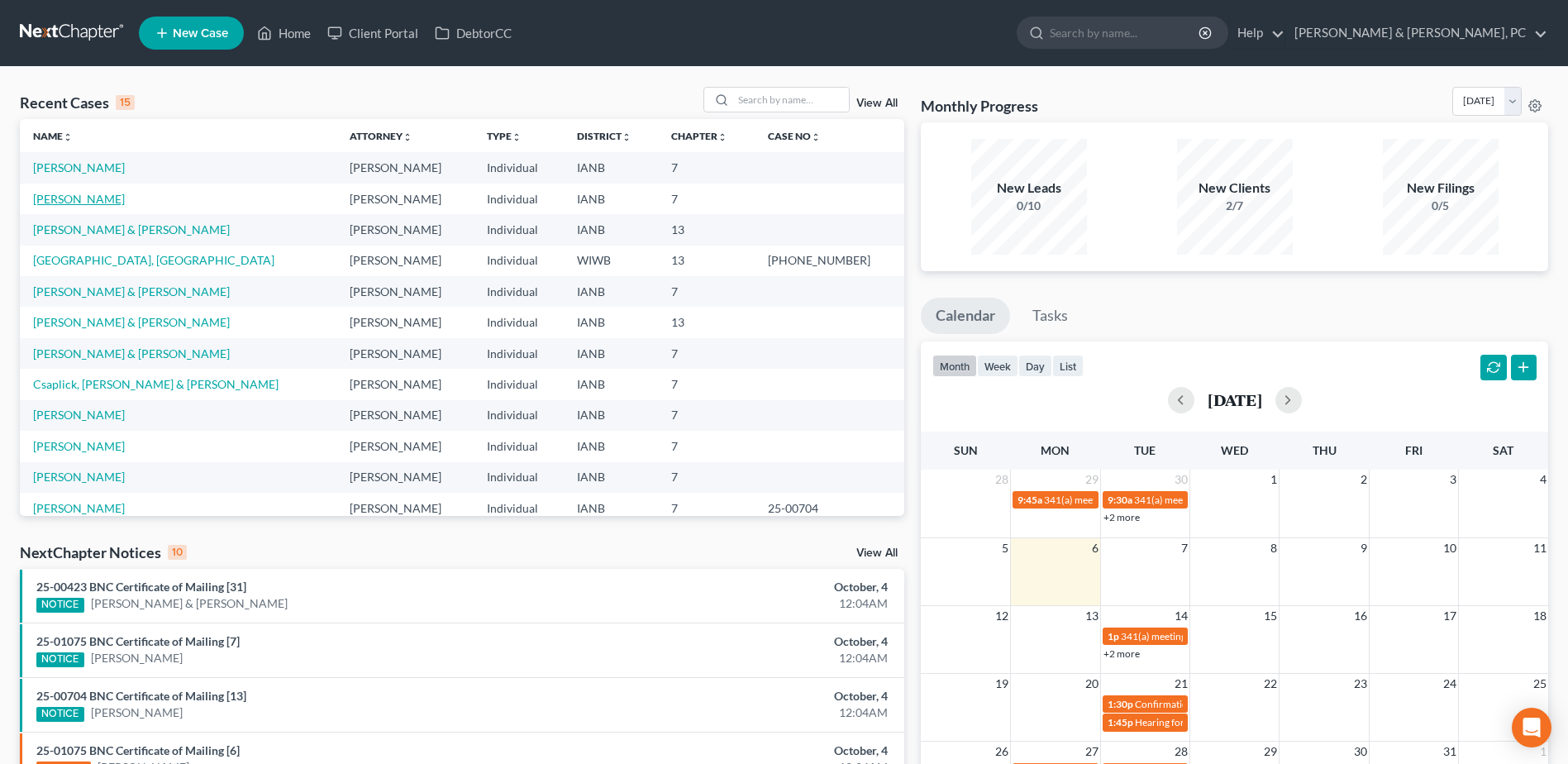
click at [76, 194] on link "[PERSON_NAME]" at bounding box center [79, 199] width 91 height 14
